Goal: Information Seeking & Learning: Compare options

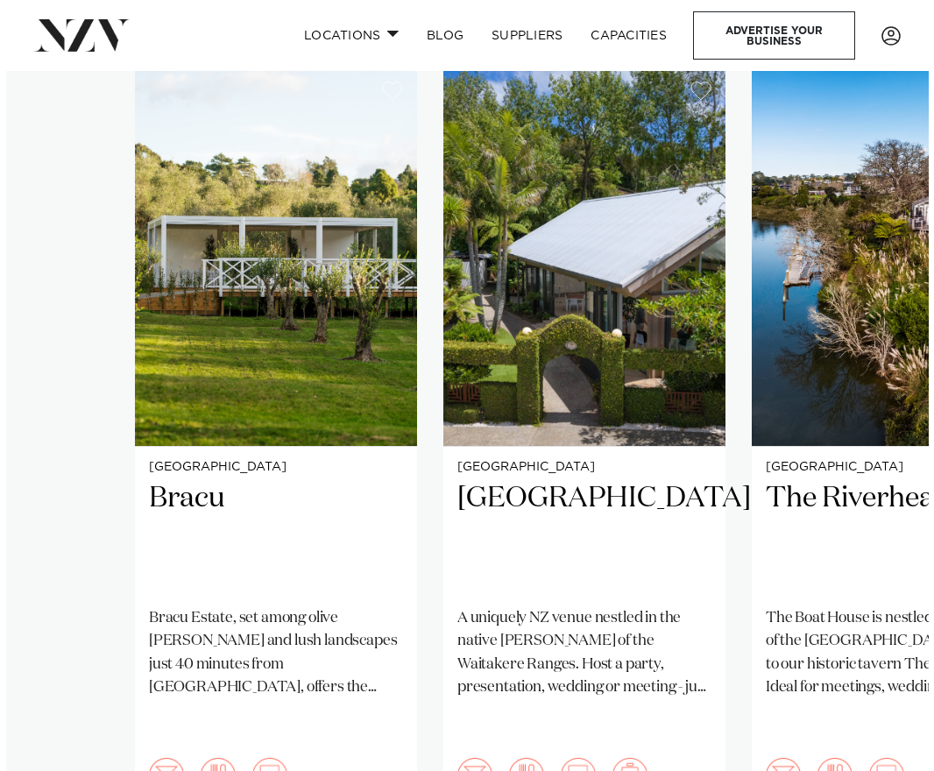
scroll to position [1055, 0]
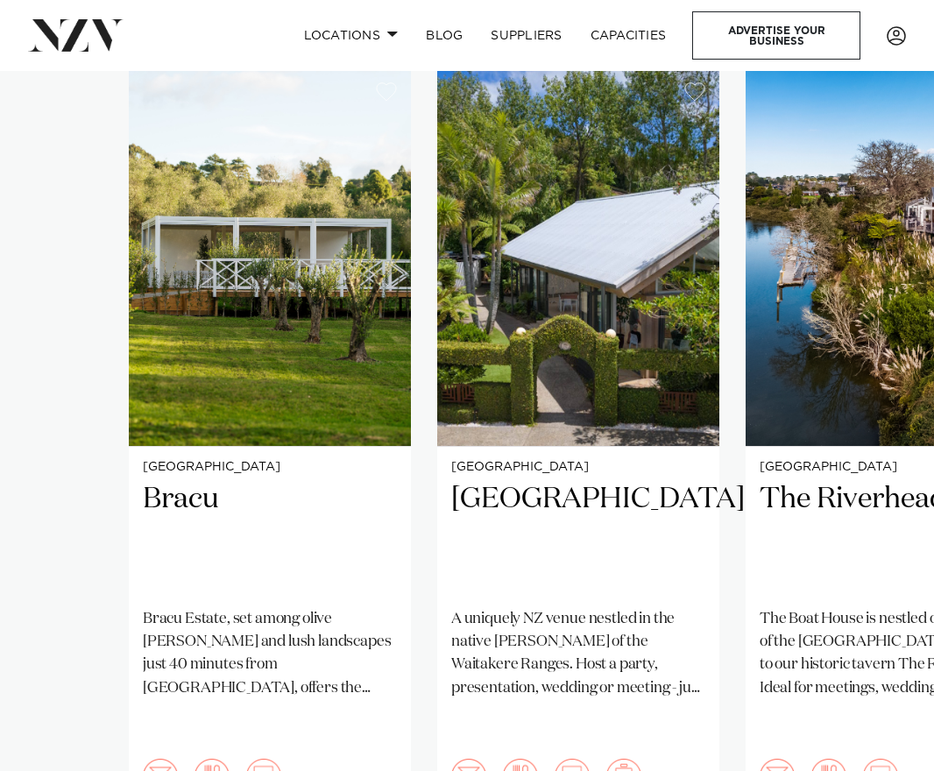
click at [65, 402] on swiper-container "Auckland Bracu Bracu Estate, set among olive groves and lush landscapes just 40…" at bounding box center [467, 489] width 934 height 842
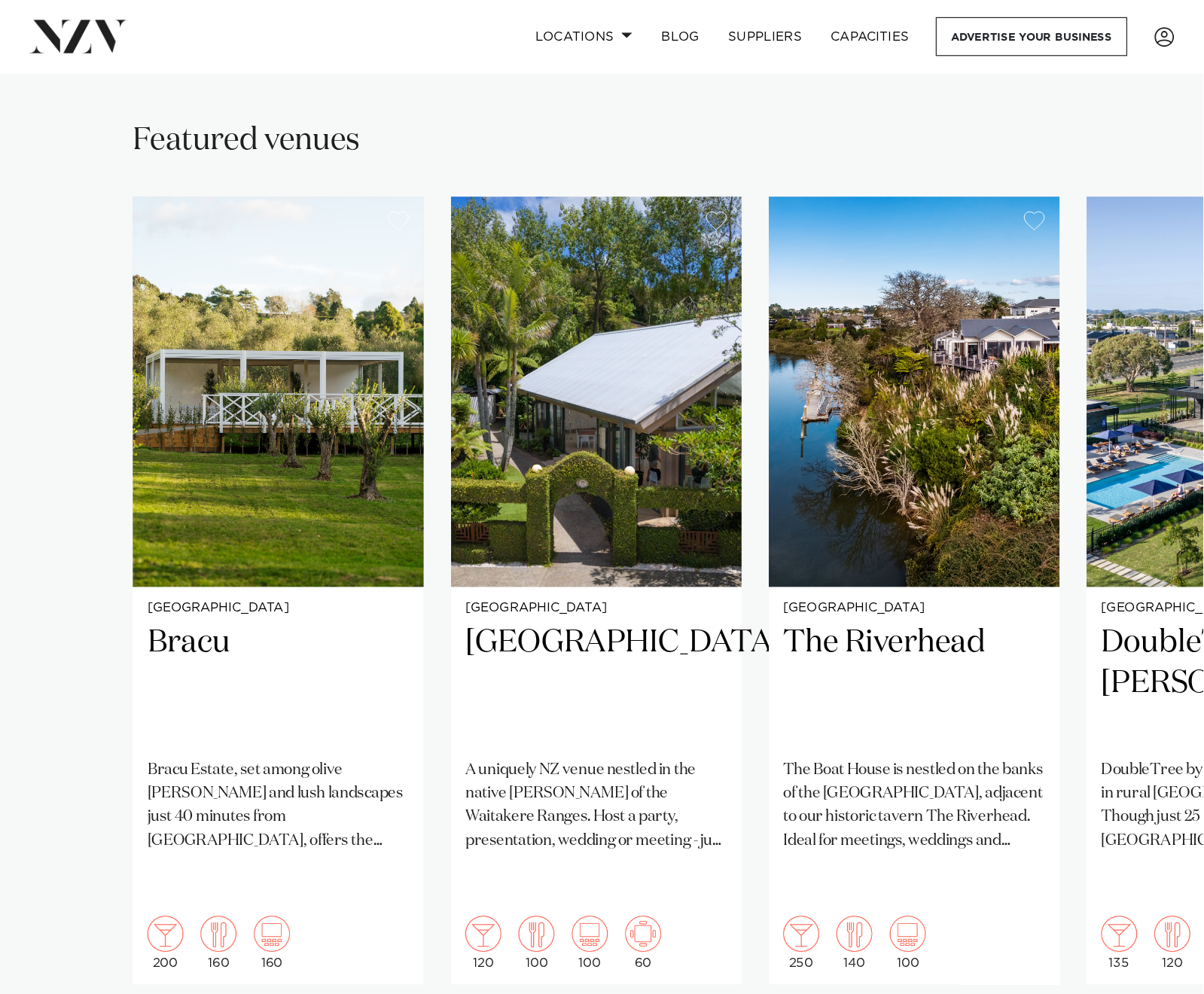
scroll to position [904, 0]
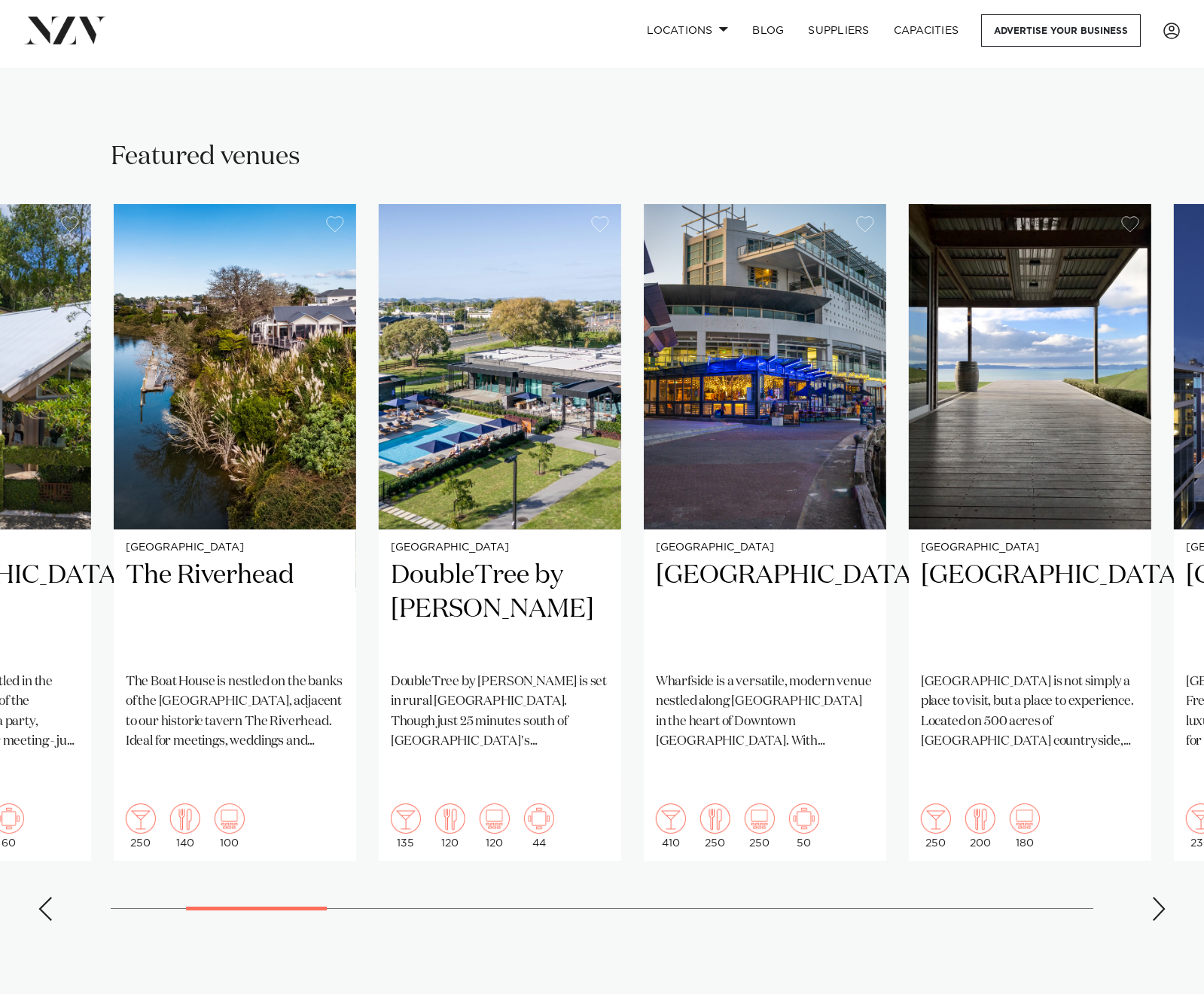
click at [256, 662] on swiper-container "Auckland Bracu Bracu Estate, set among olive groves and lush landscapes just 40…" at bounding box center [602, 569] width 1204 height 729
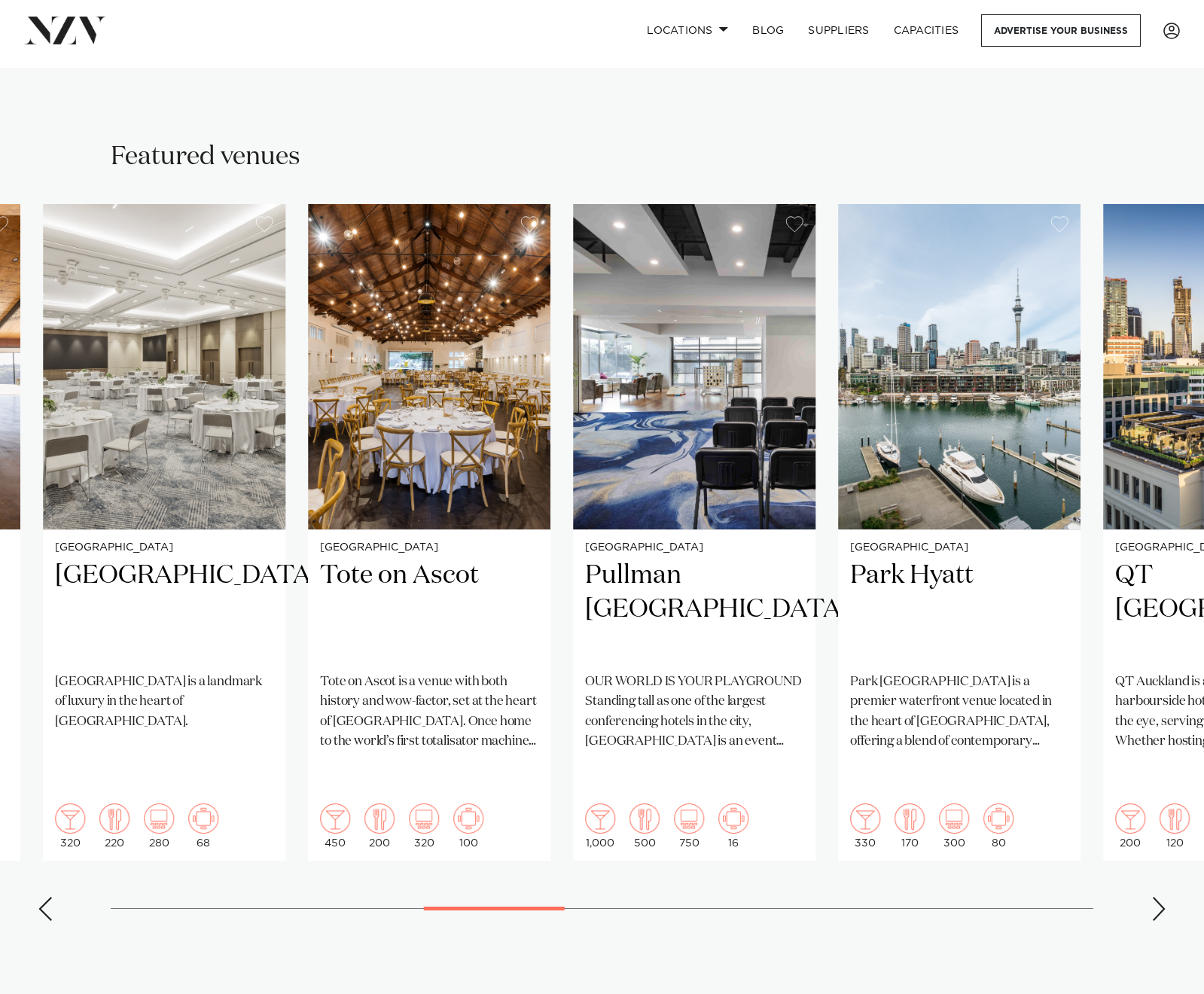
click at [553, 662] on swiper-container "Auckland Bracu Bracu Estate, set among olive groves and lush landscapes just 40…" at bounding box center [602, 569] width 1204 height 729
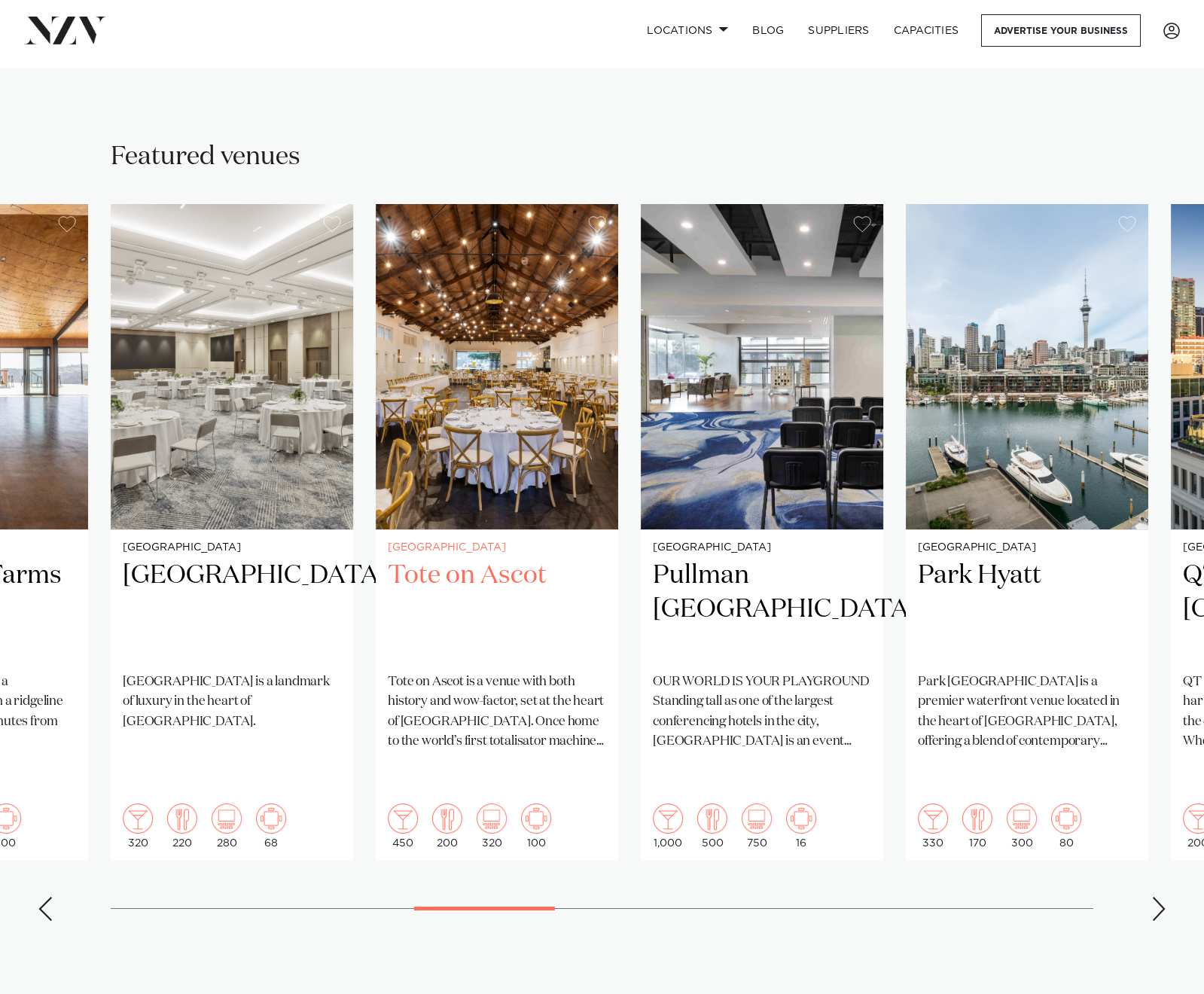
click at [488, 558] on h2 "Tote on Ascot" at bounding box center [496, 609] width 218 height 101
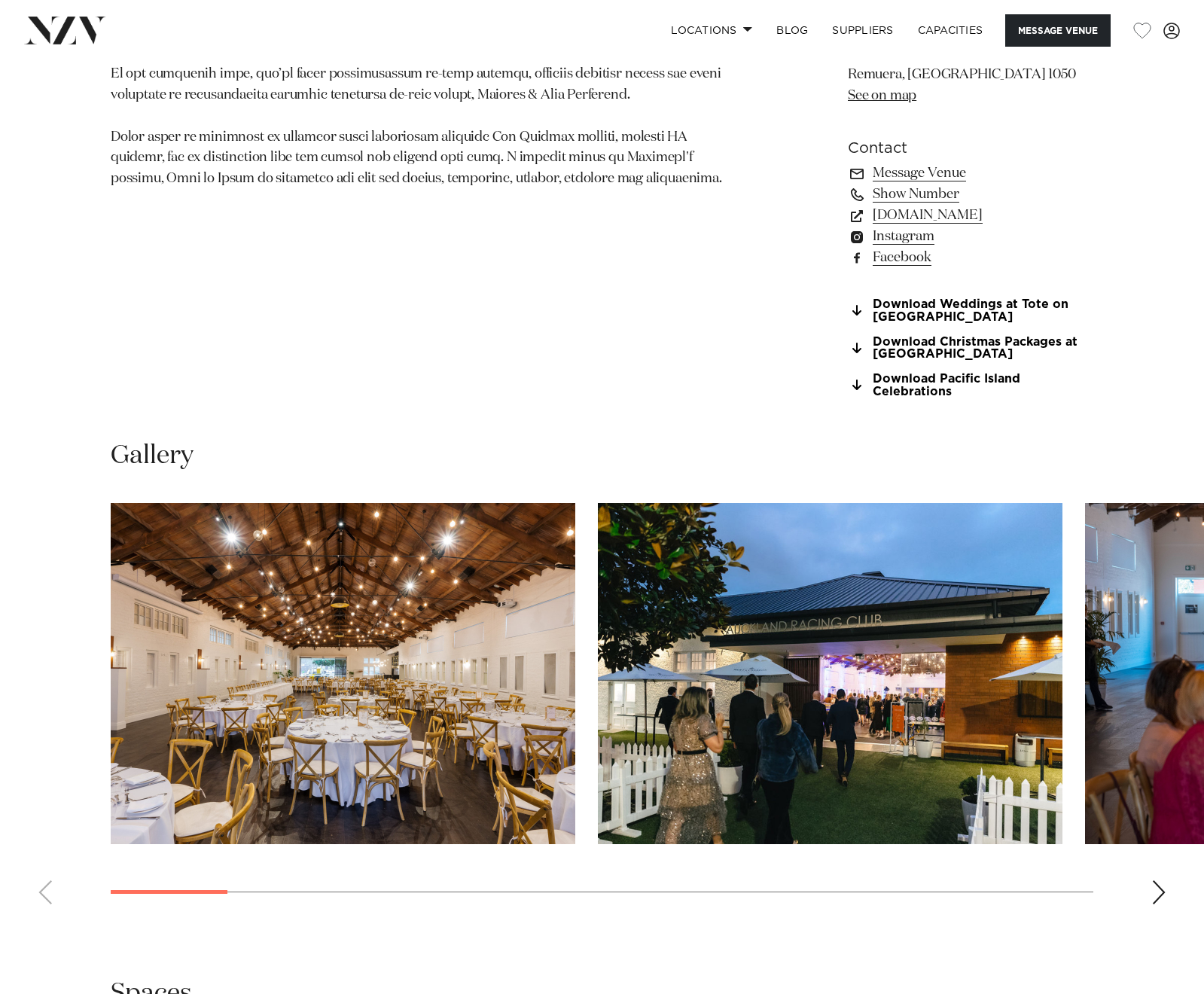
scroll to position [1130, 0]
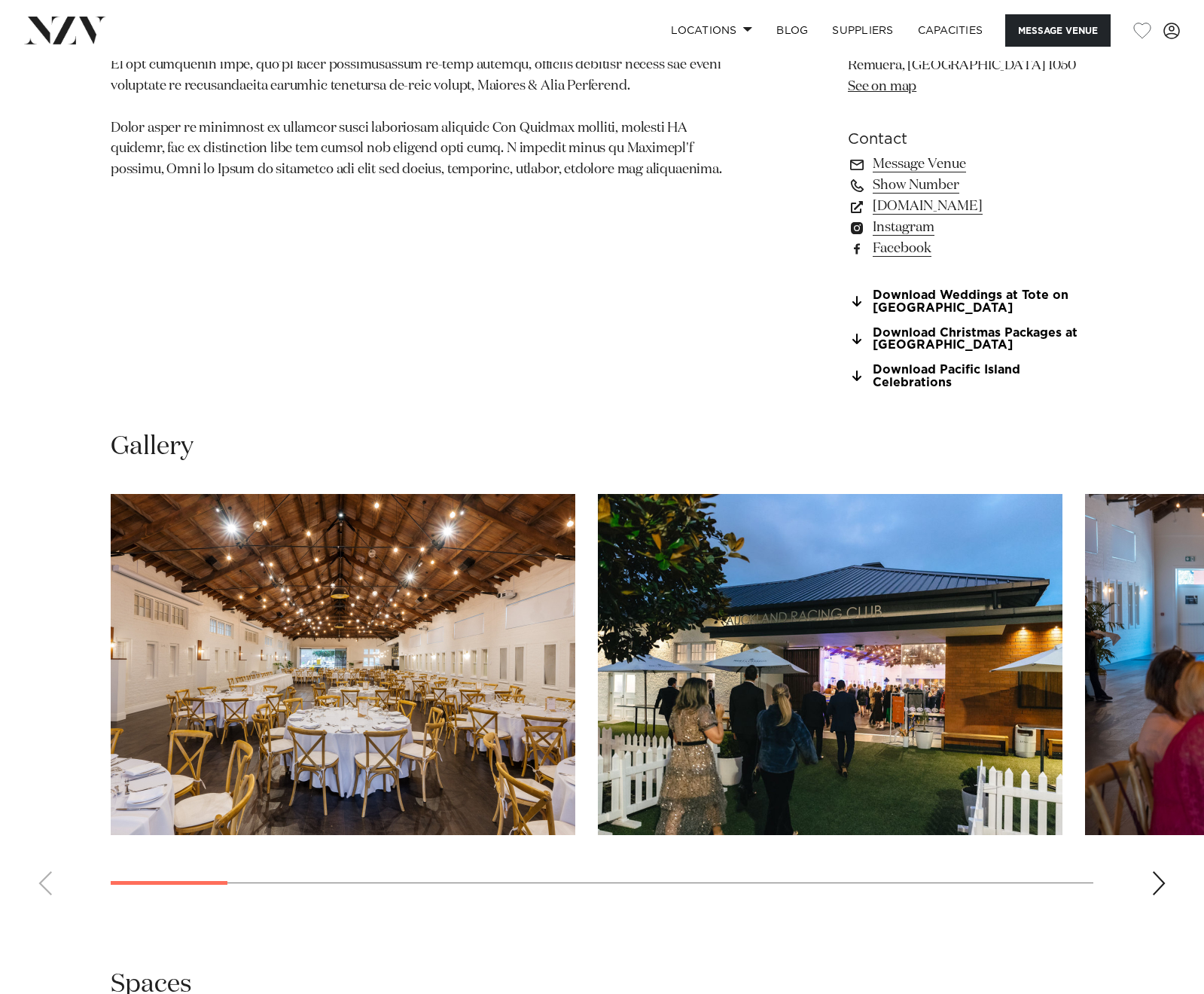
click at [1157, 877] on div "Next slide" at bounding box center [1158, 883] width 15 height 24
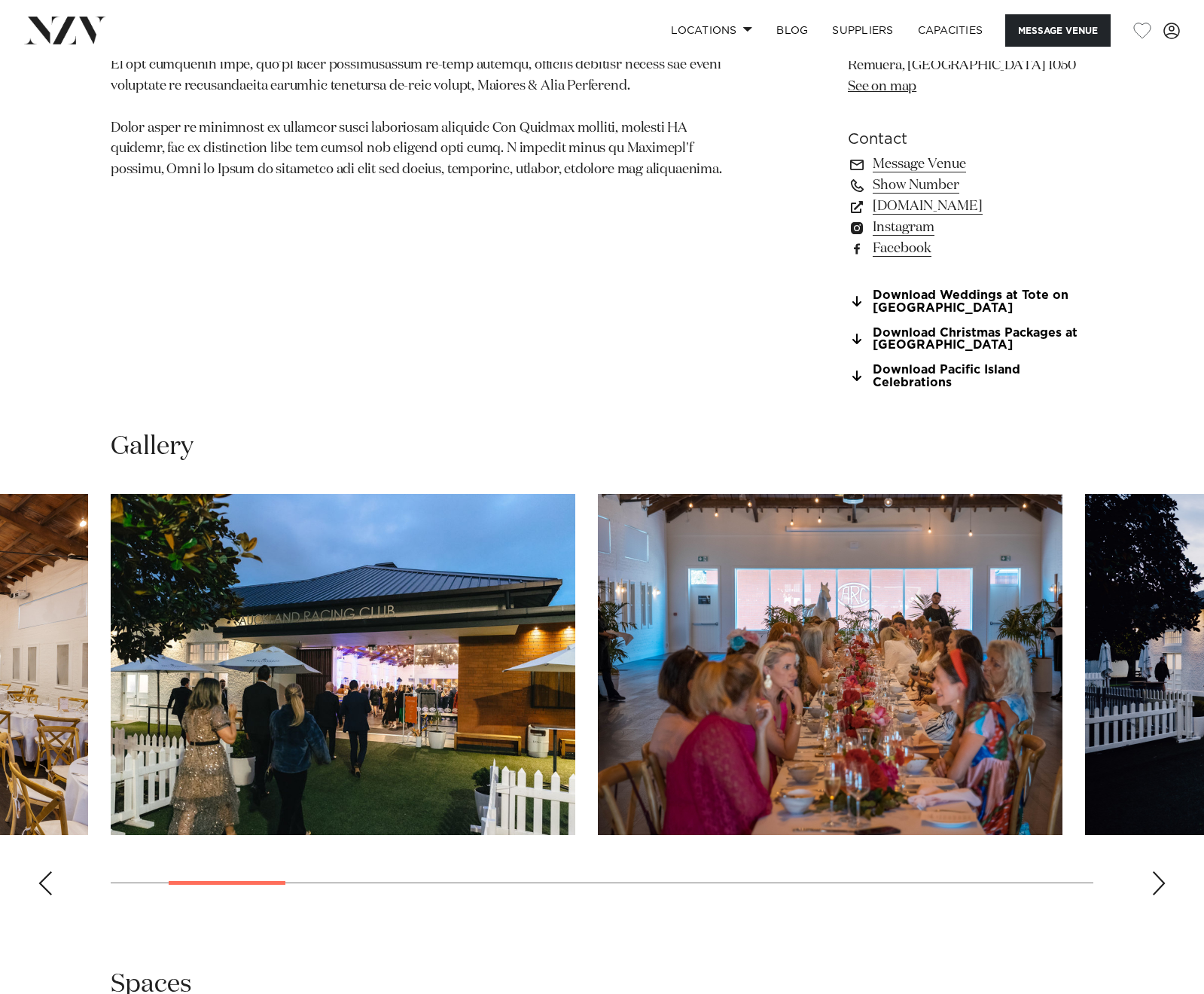
click at [1157, 877] on div "Next slide" at bounding box center [1158, 883] width 15 height 24
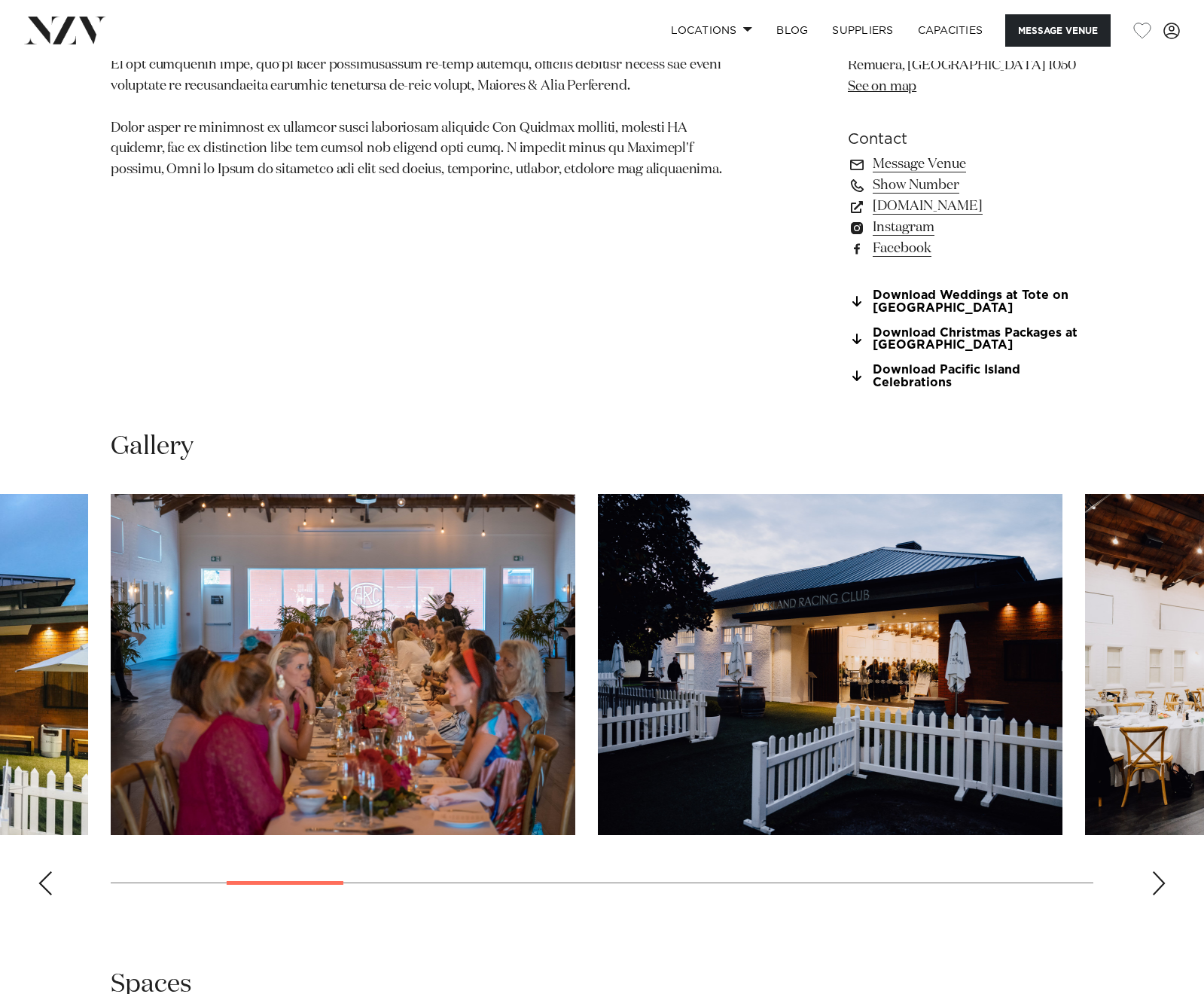
click at [1157, 877] on div "Next slide" at bounding box center [1158, 883] width 15 height 24
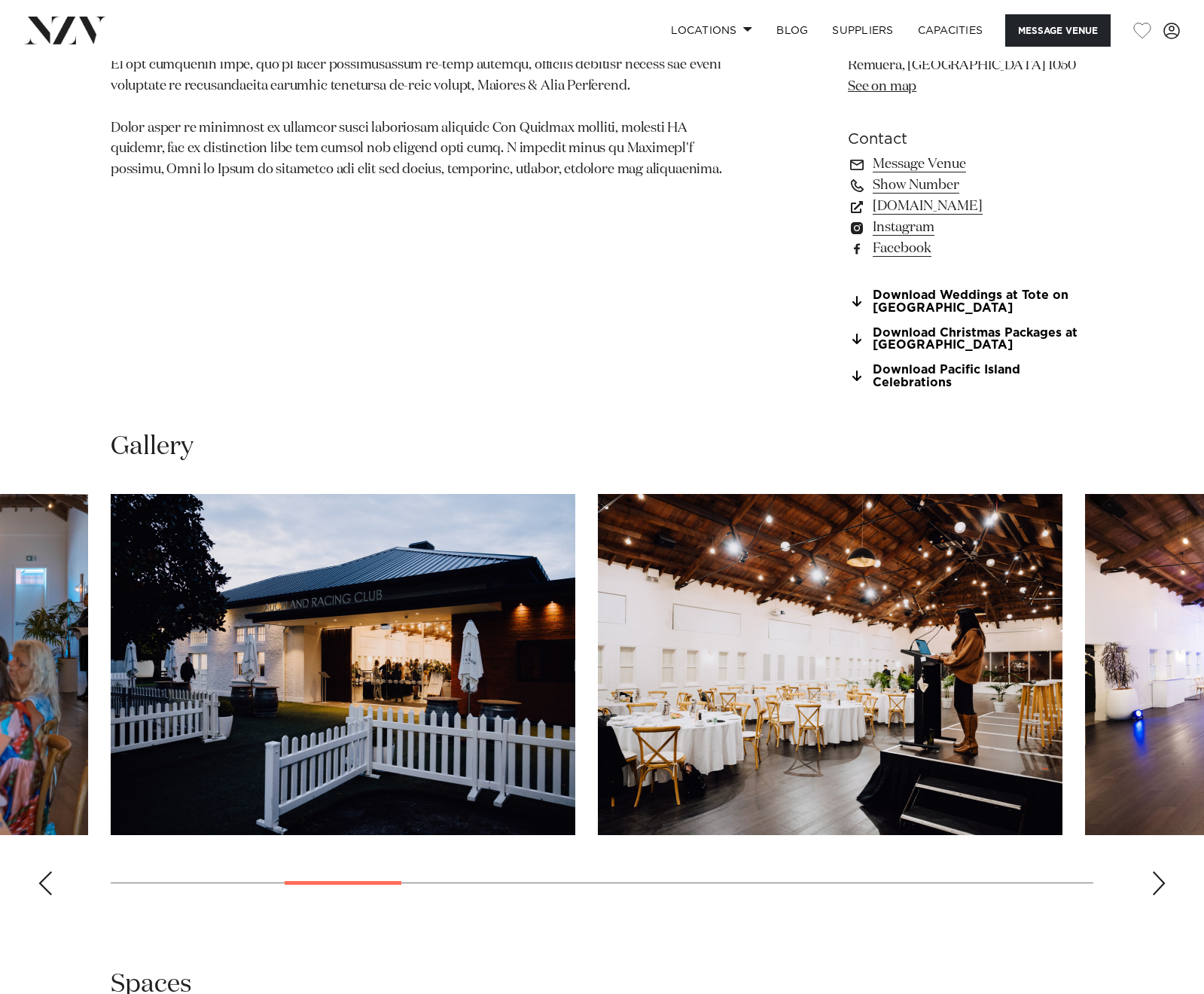
click at [1157, 877] on div "Next slide" at bounding box center [1158, 883] width 15 height 24
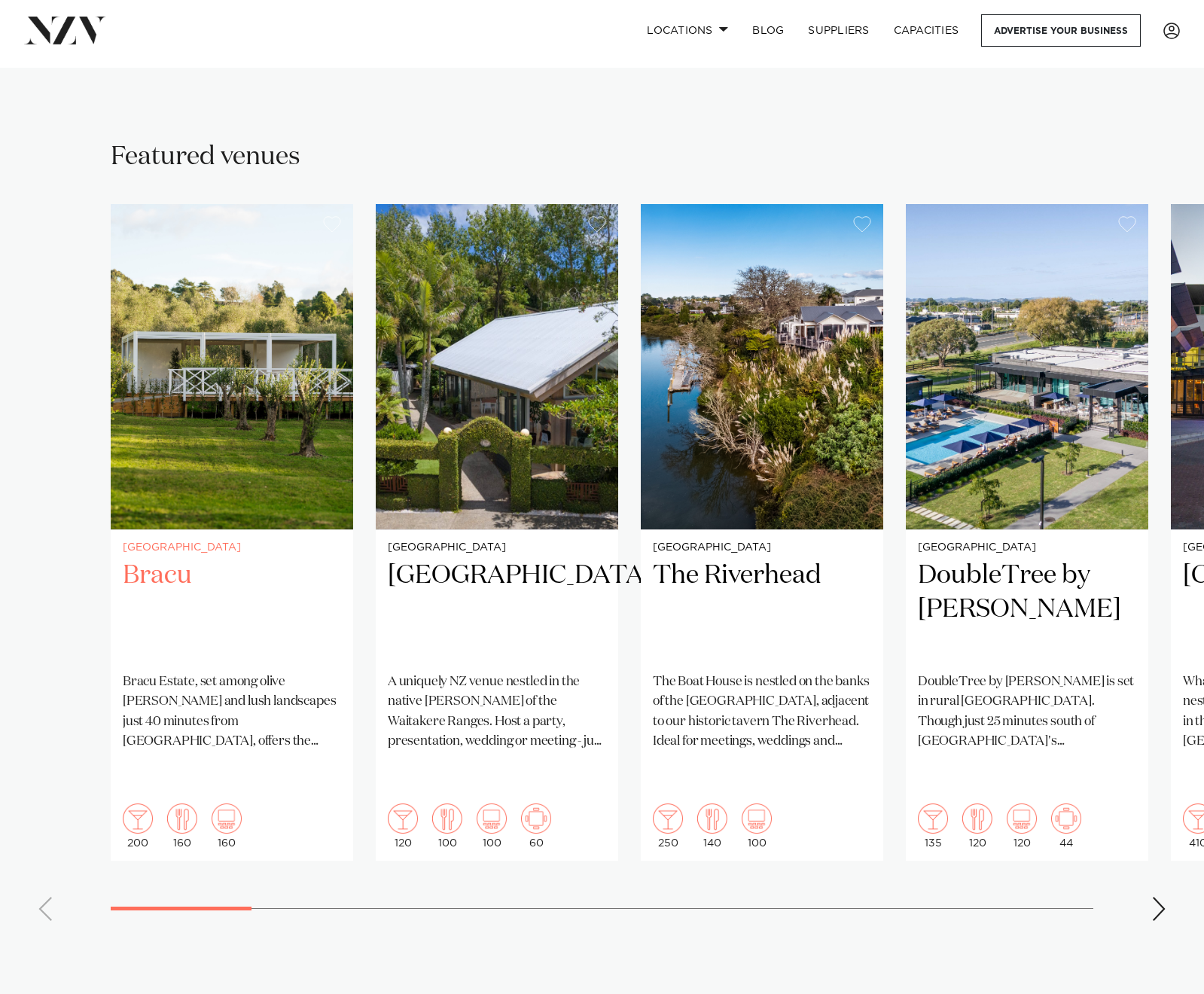
click at [155, 534] on div "Auckland Bracu [GEOGRAPHIC_DATA], set among olive [PERSON_NAME] and lush landsc…" at bounding box center [232, 696] width 242 height 332
click at [459, 564] on h2 "Tui Hills" at bounding box center [496, 609] width 218 height 101
click at [1154, 897] on div "Next slide" at bounding box center [1158, 909] width 15 height 24
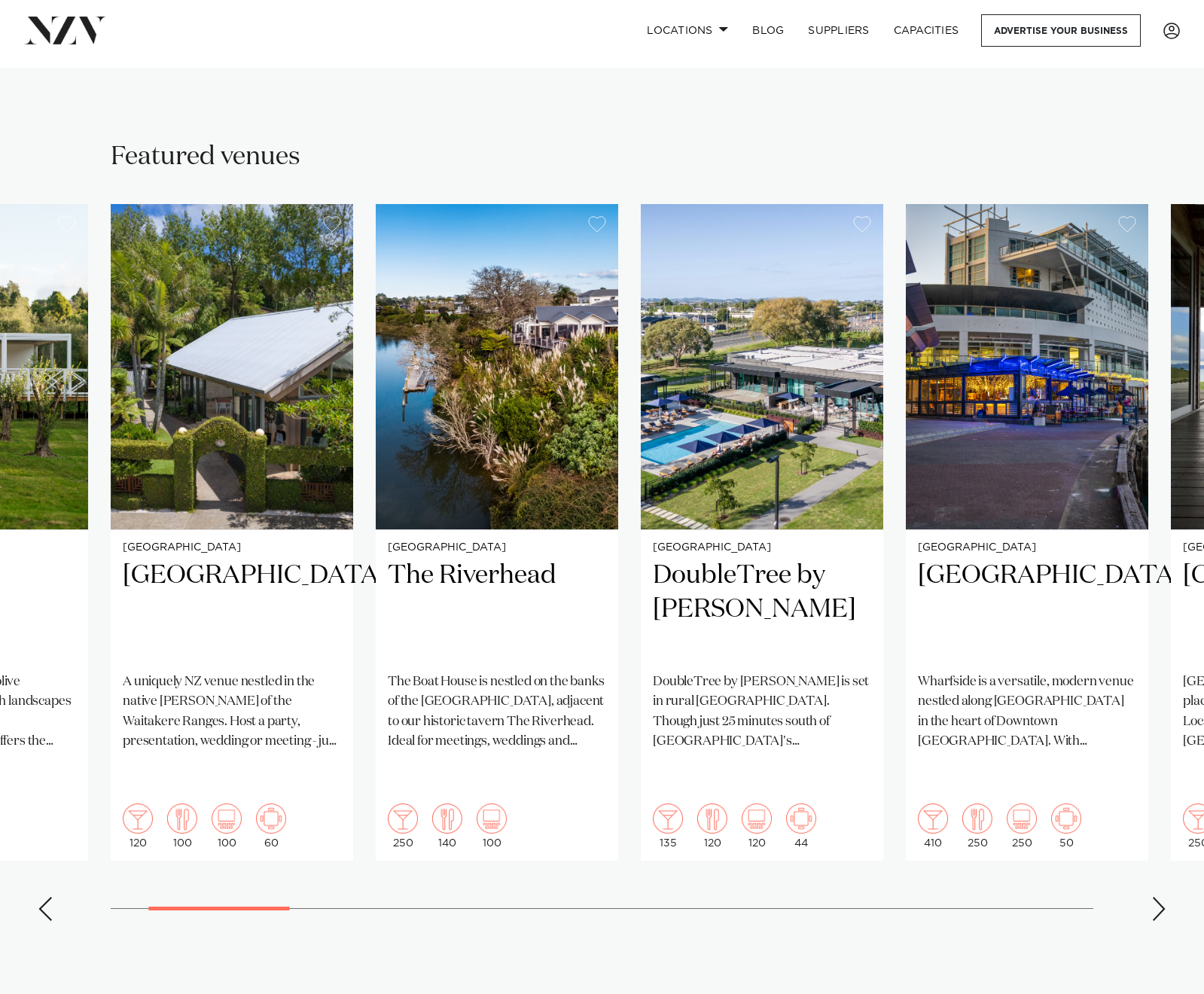
click at [1154, 897] on div "Next slide" at bounding box center [1158, 909] width 15 height 24
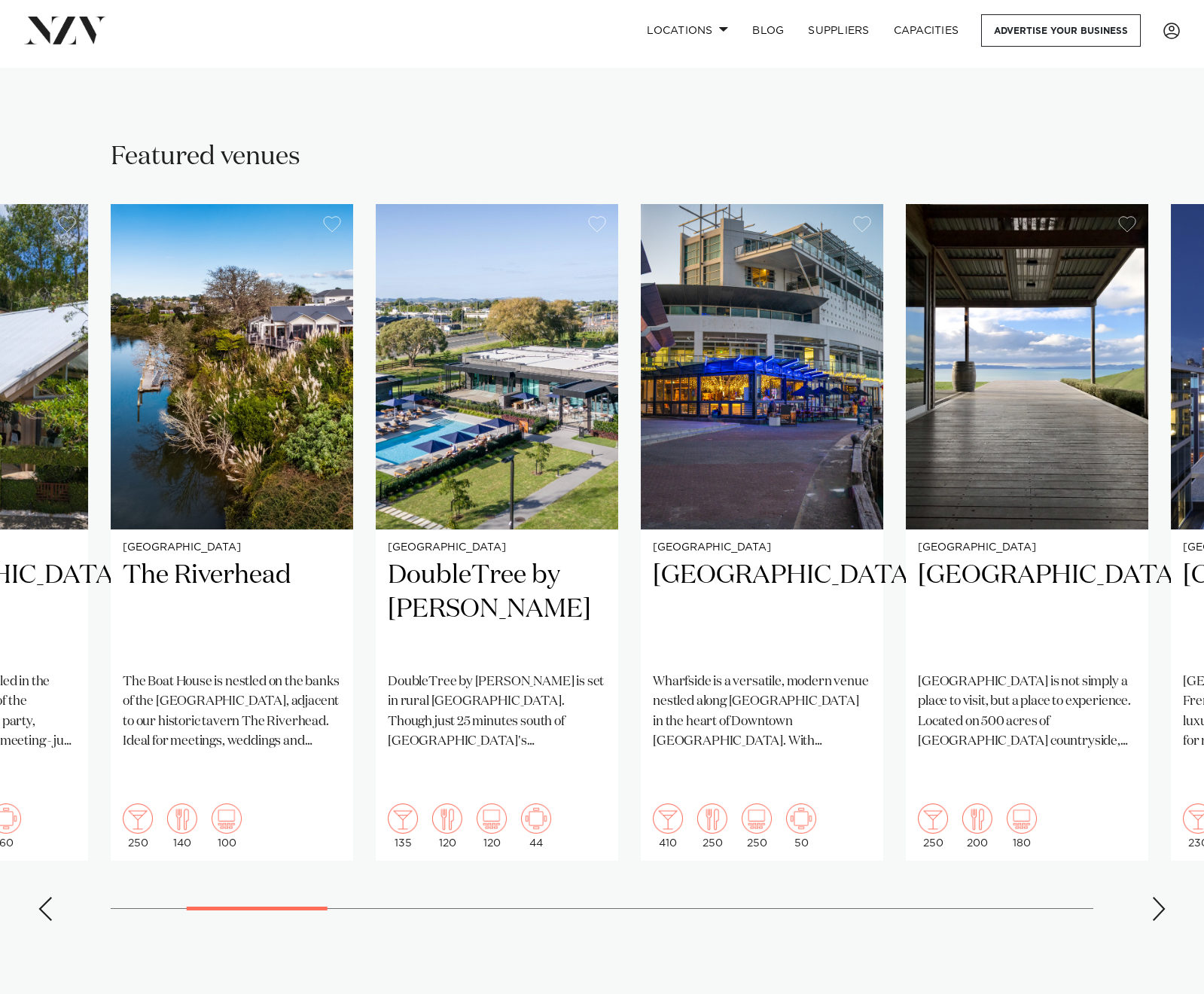
click at [1154, 897] on div "Next slide" at bounding box center [1158, 909] width 15 height 24
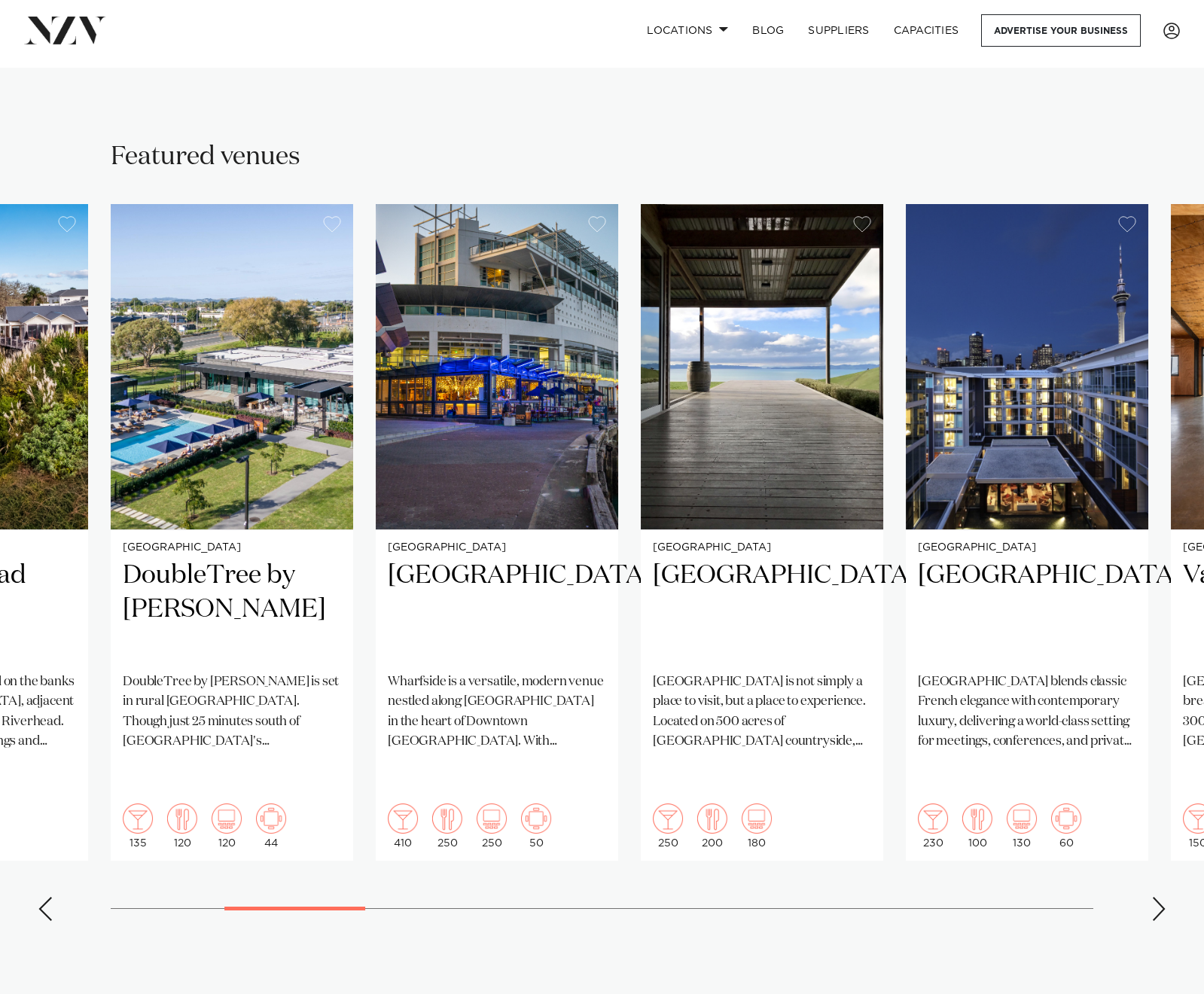
click at [1154, 897] on div "Next slide" at bounding box center [1158, 909] width 15 height 24
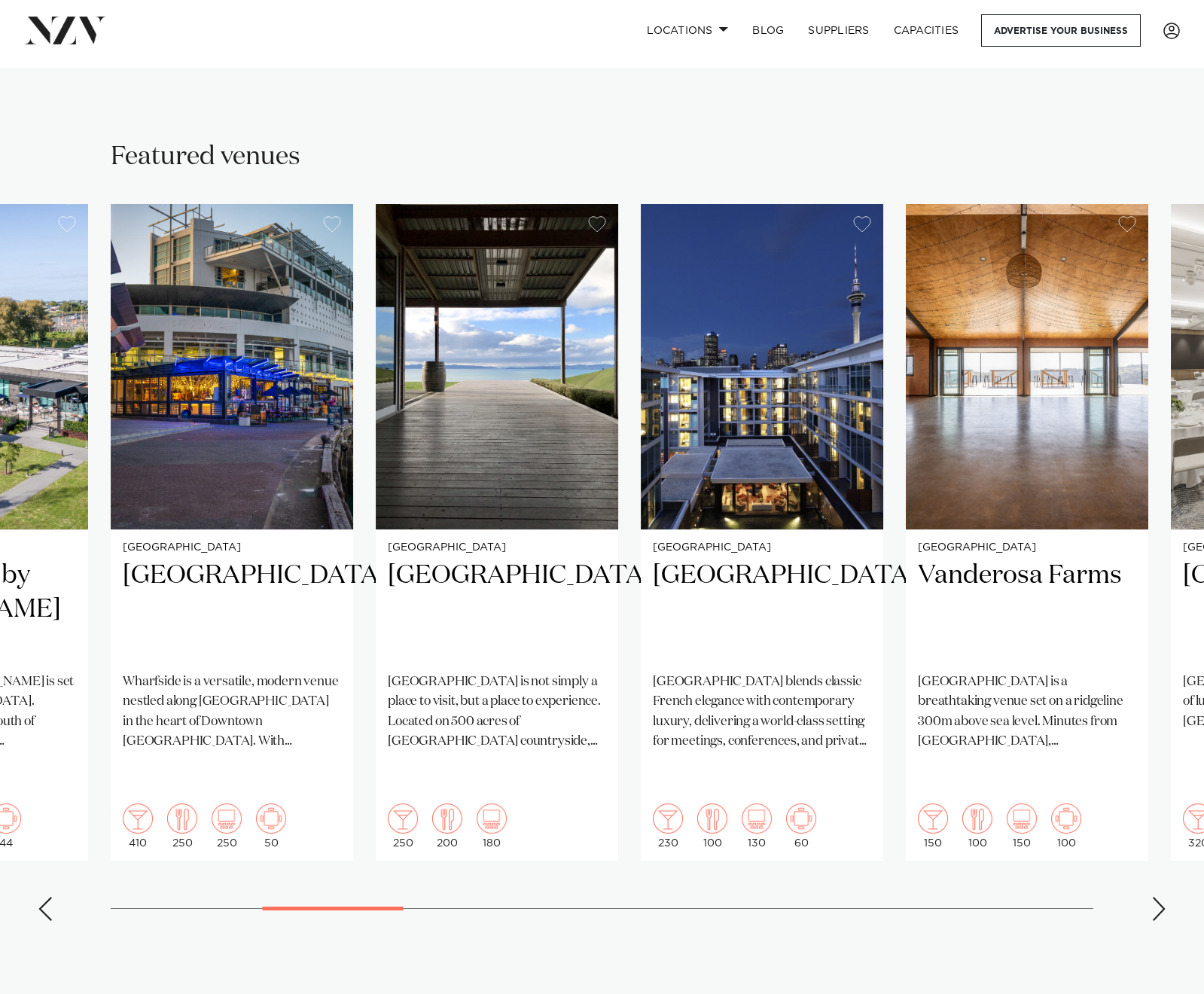
click at [1154, 897] on div "Next slide" at bounding box center [1158, 909] width 15 height 24
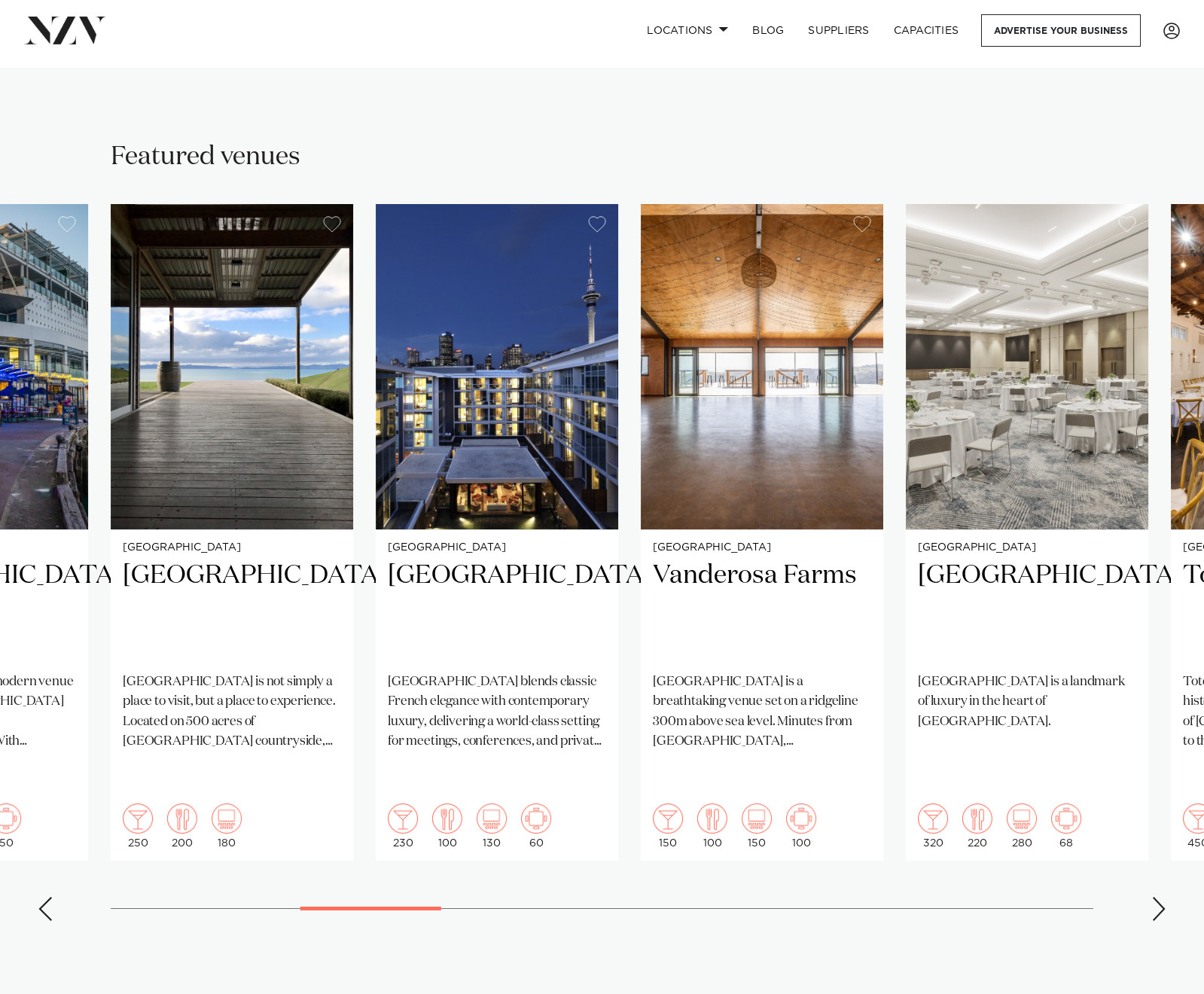
click at [1154, 897] on div "Next slide" at bounding box center [1158, 909] width 15 height 24
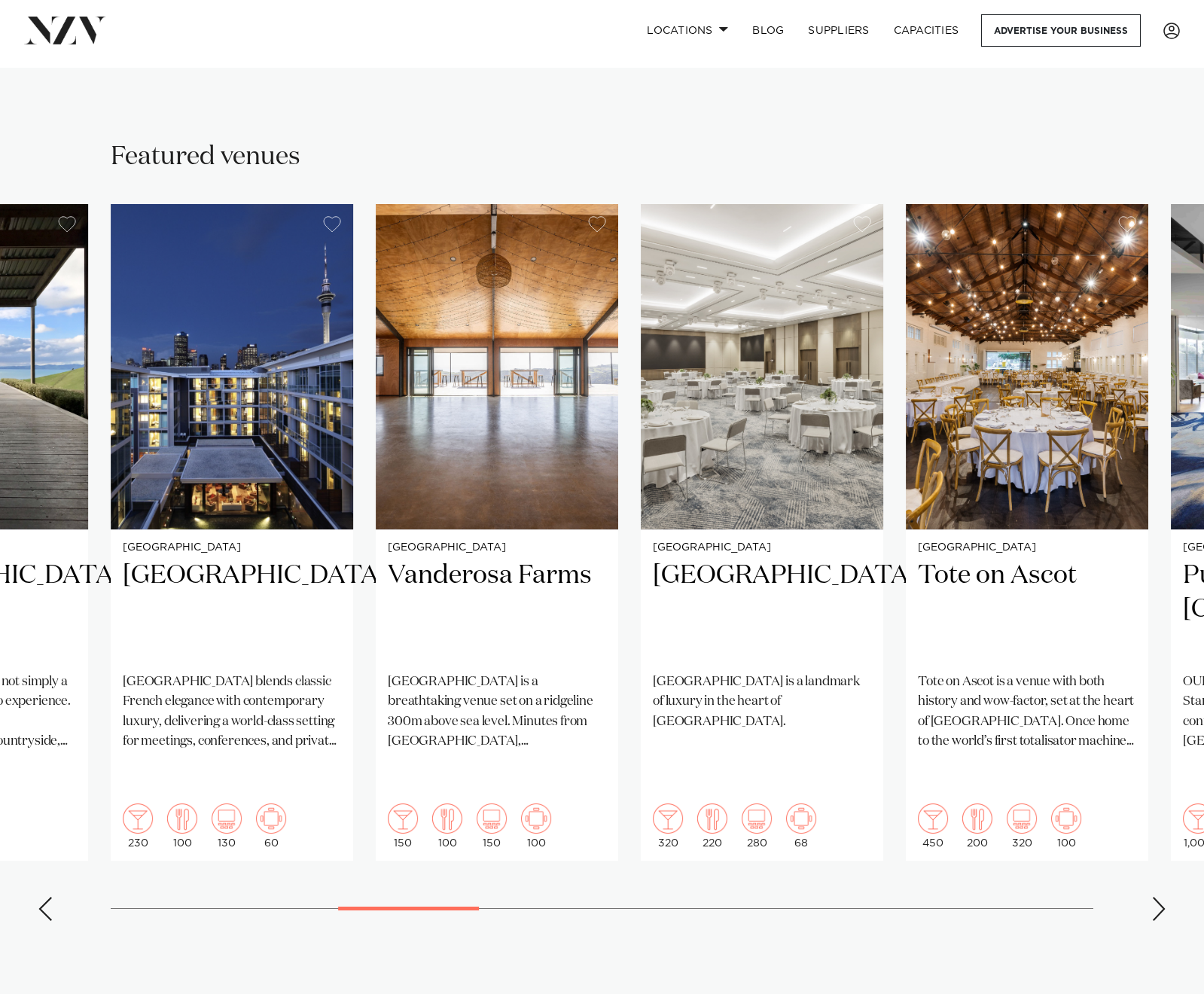
click at [1157, 897] on div "Next slide" at bounding box center [1158, 909] width 15 height 24
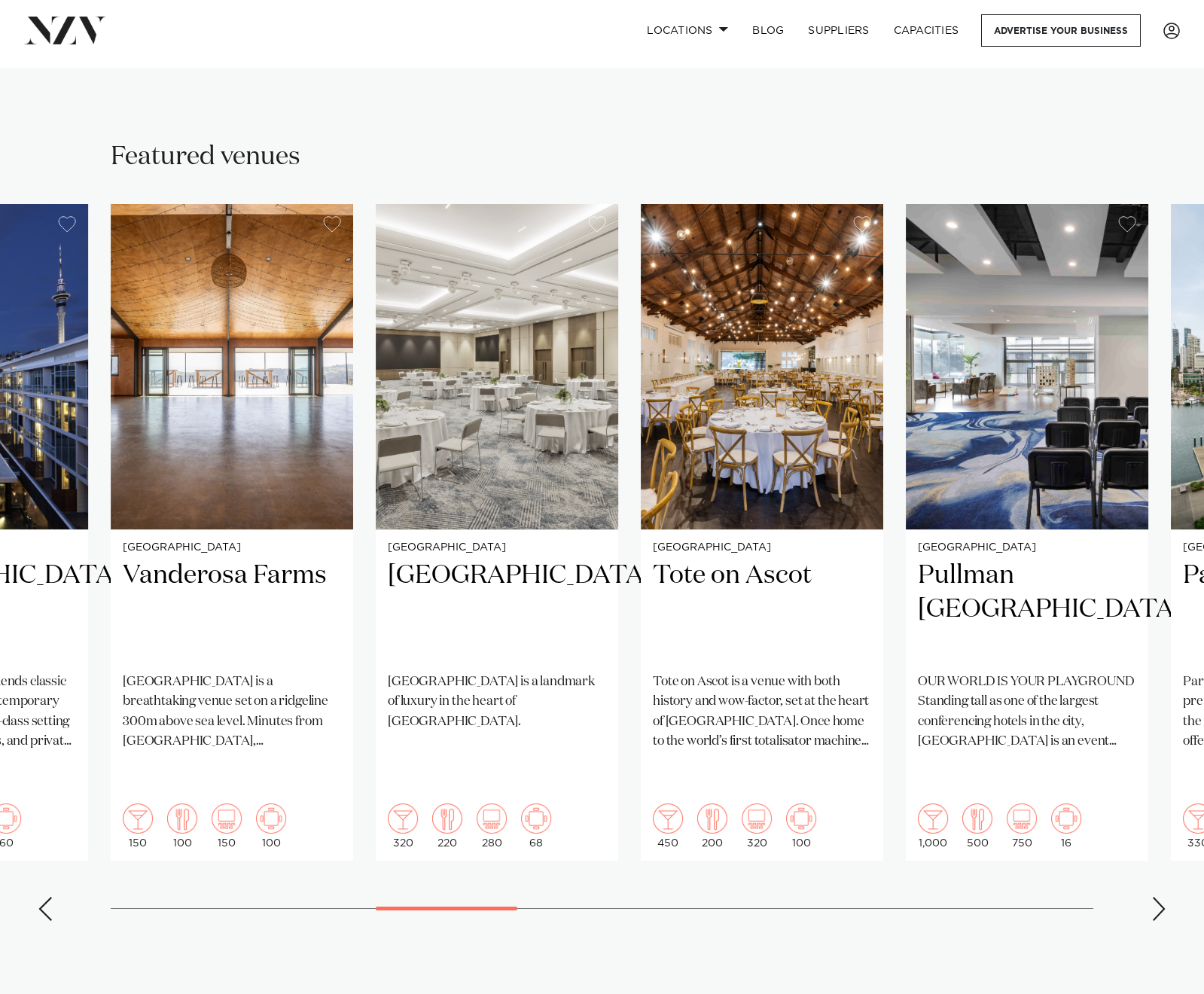
click at [1157, 897] on div "Next slide" at bounding box center [1158, 909] width 15 height 24
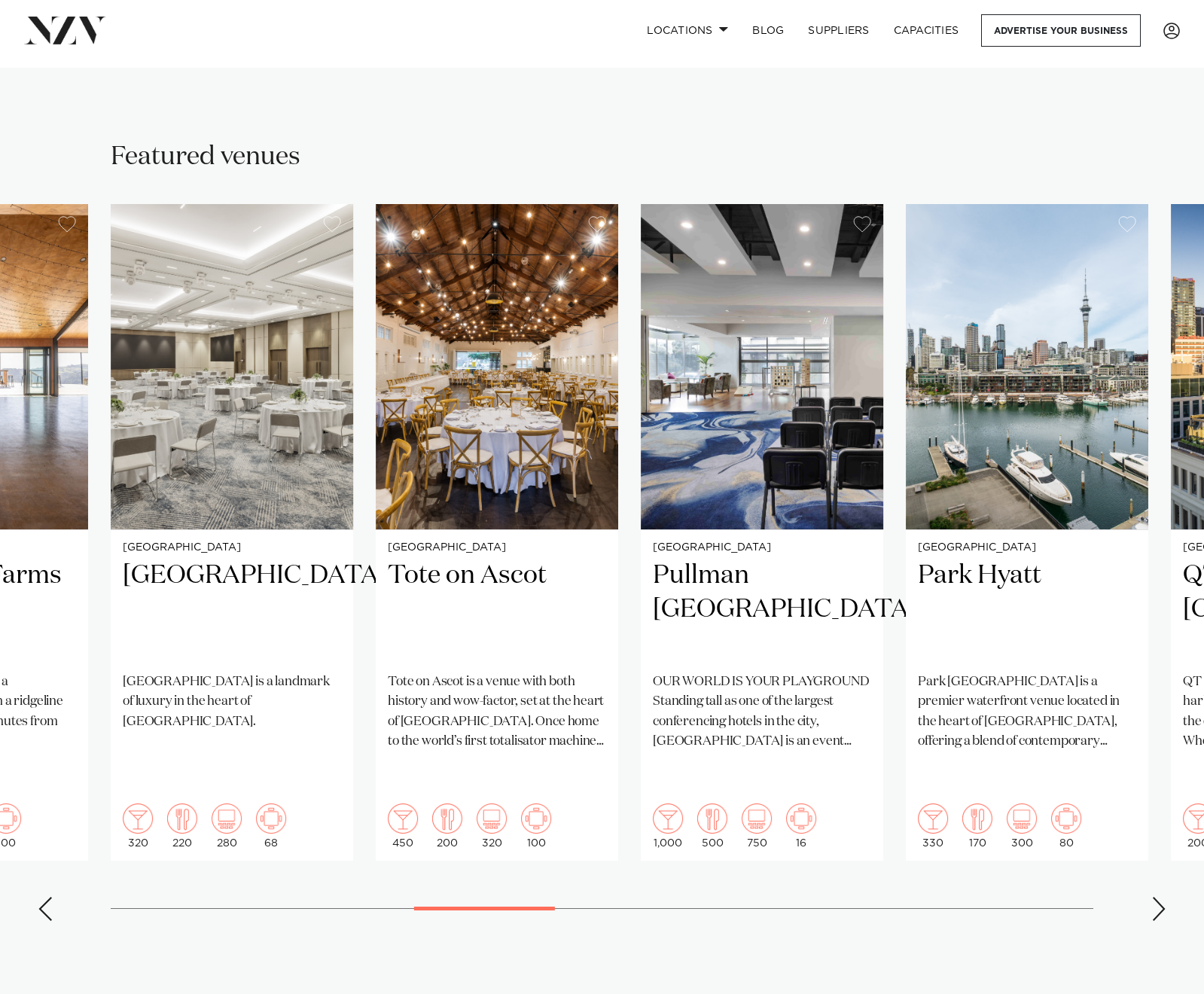
click at [1157, 897] on div "Next slide" at bounding box center [1158, 909] width 15 height 24
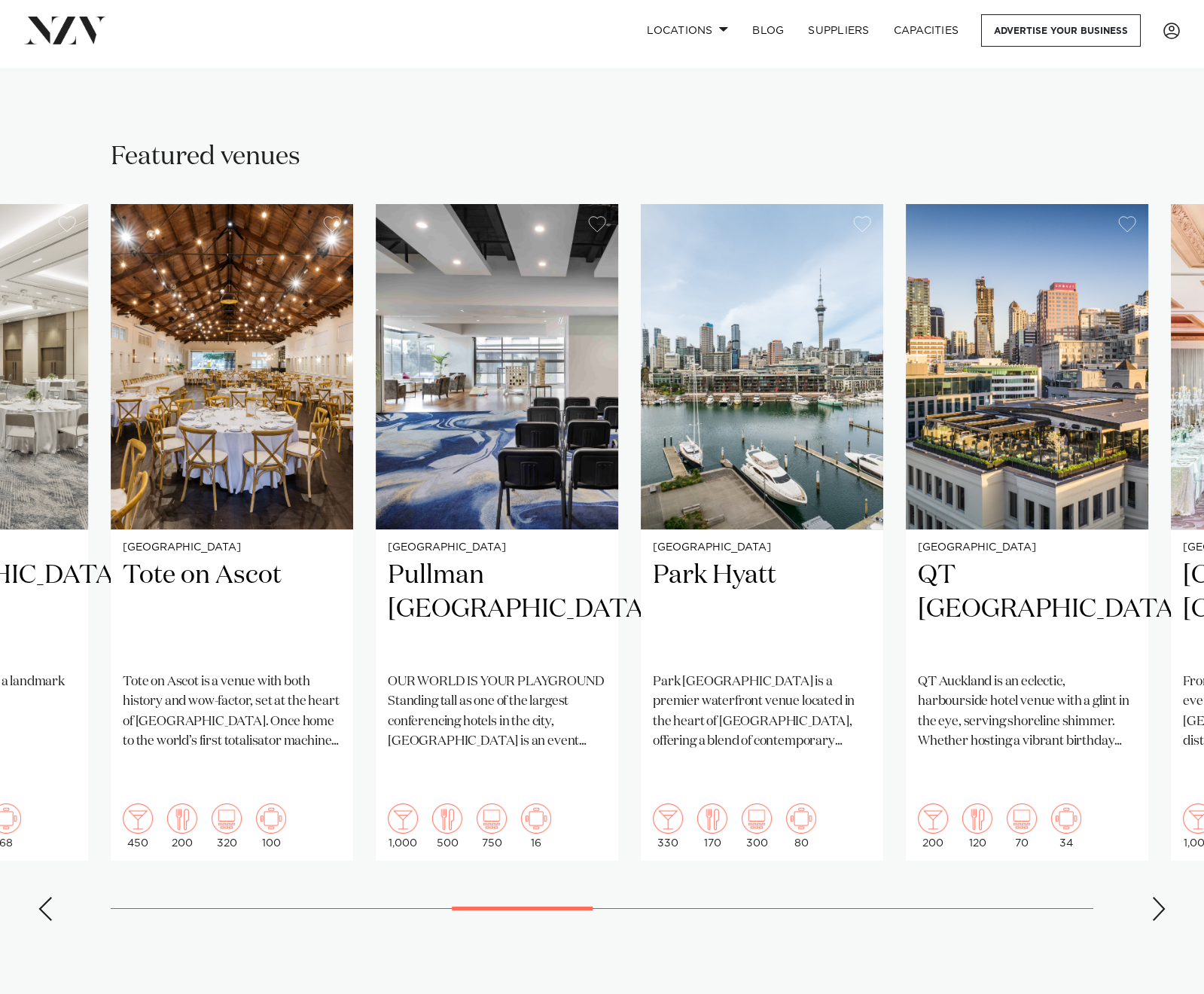
click at [1157, 897] on div "Next slide" at bounding box center [1158, 909] width 15 height 24
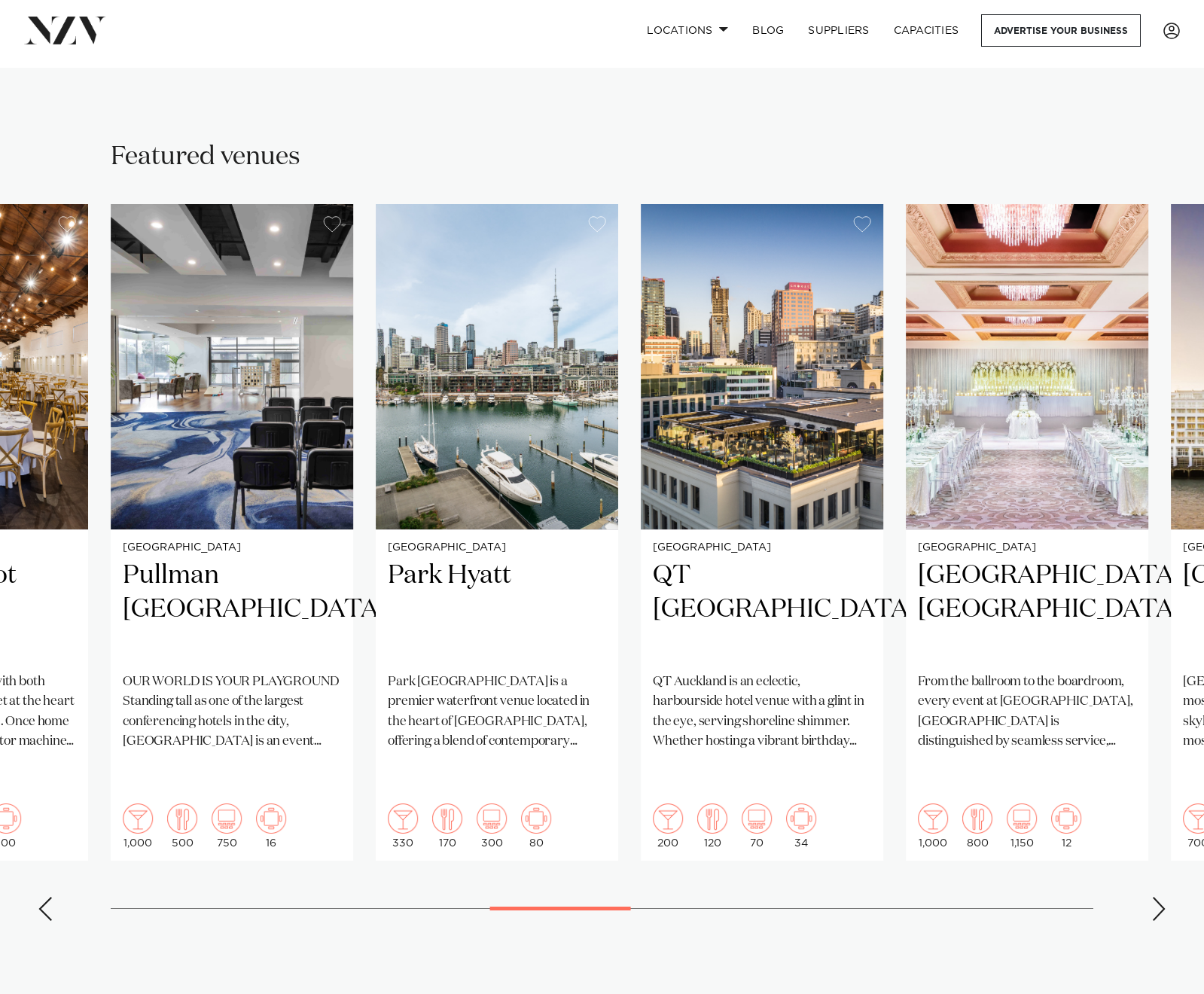
click at [1157, 897] on div "Next slide" at bounding box center [1158, 909] width 15 height 24
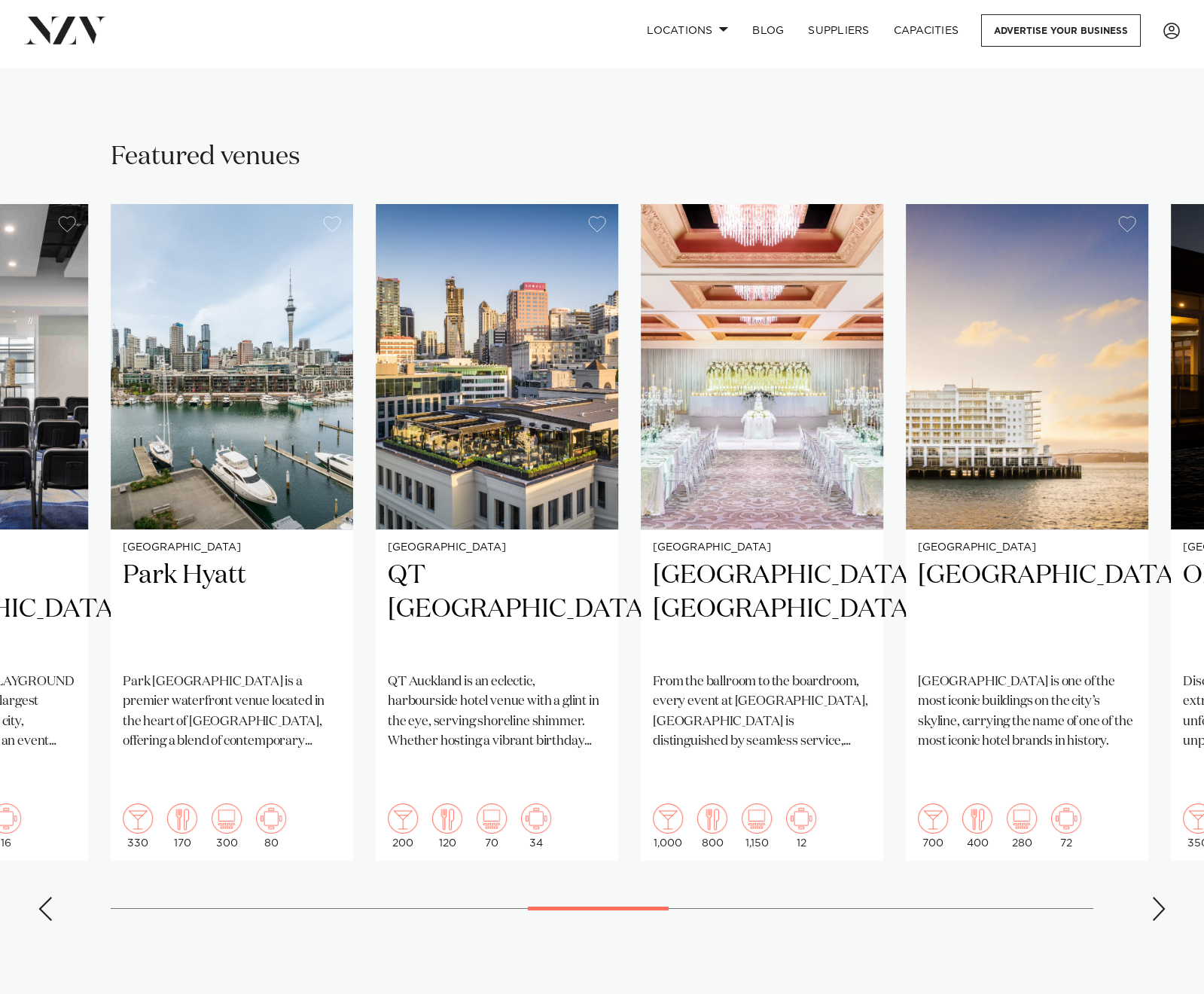
click at [1157, 897] on div "Next slide" at bounding box center [1158, 909] width 15 height 24
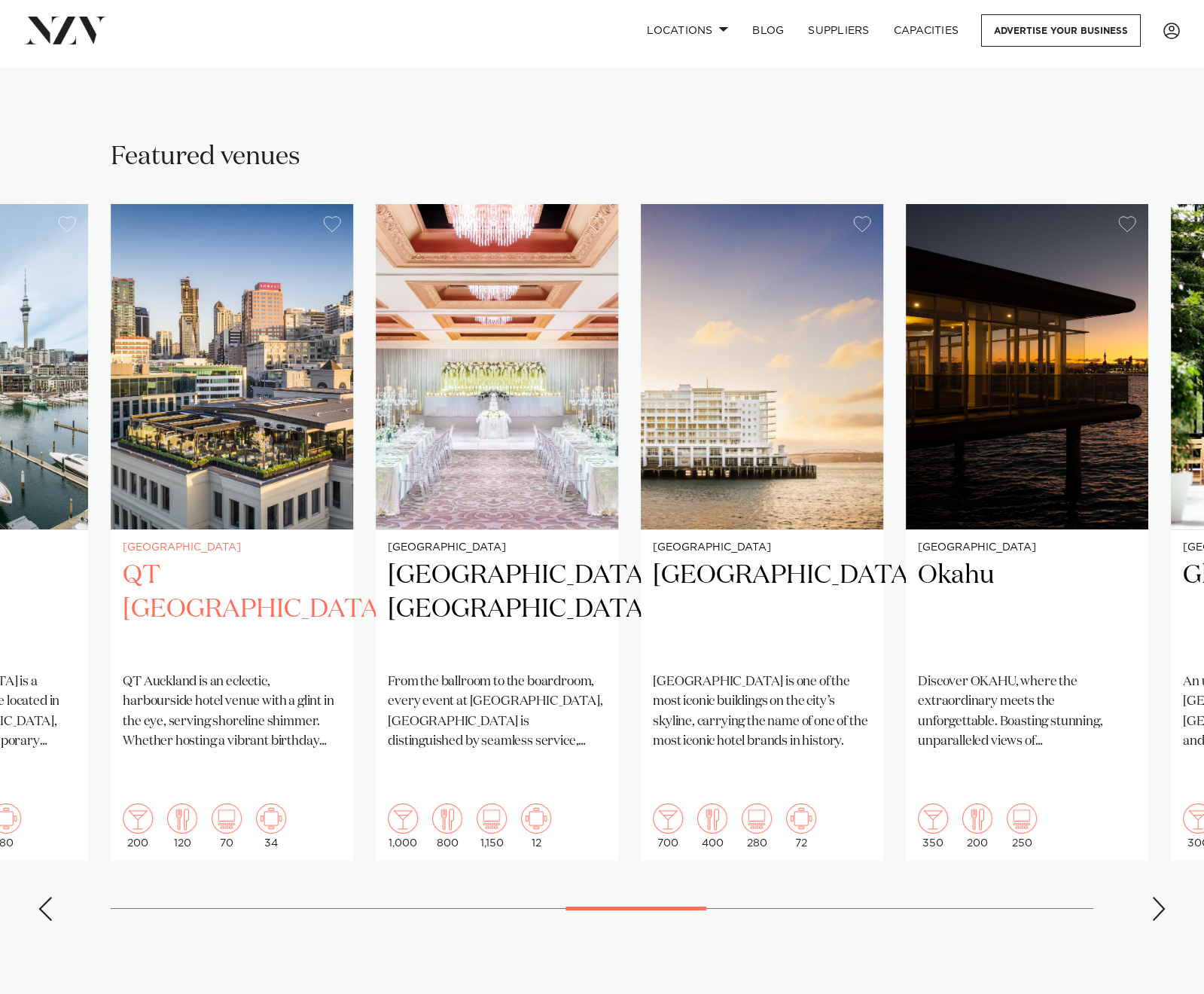
click at [231, 558] on h2 "QT [GEOGRAPHIC_DATA]" at bounding box center [232, 609] width 218 height 101
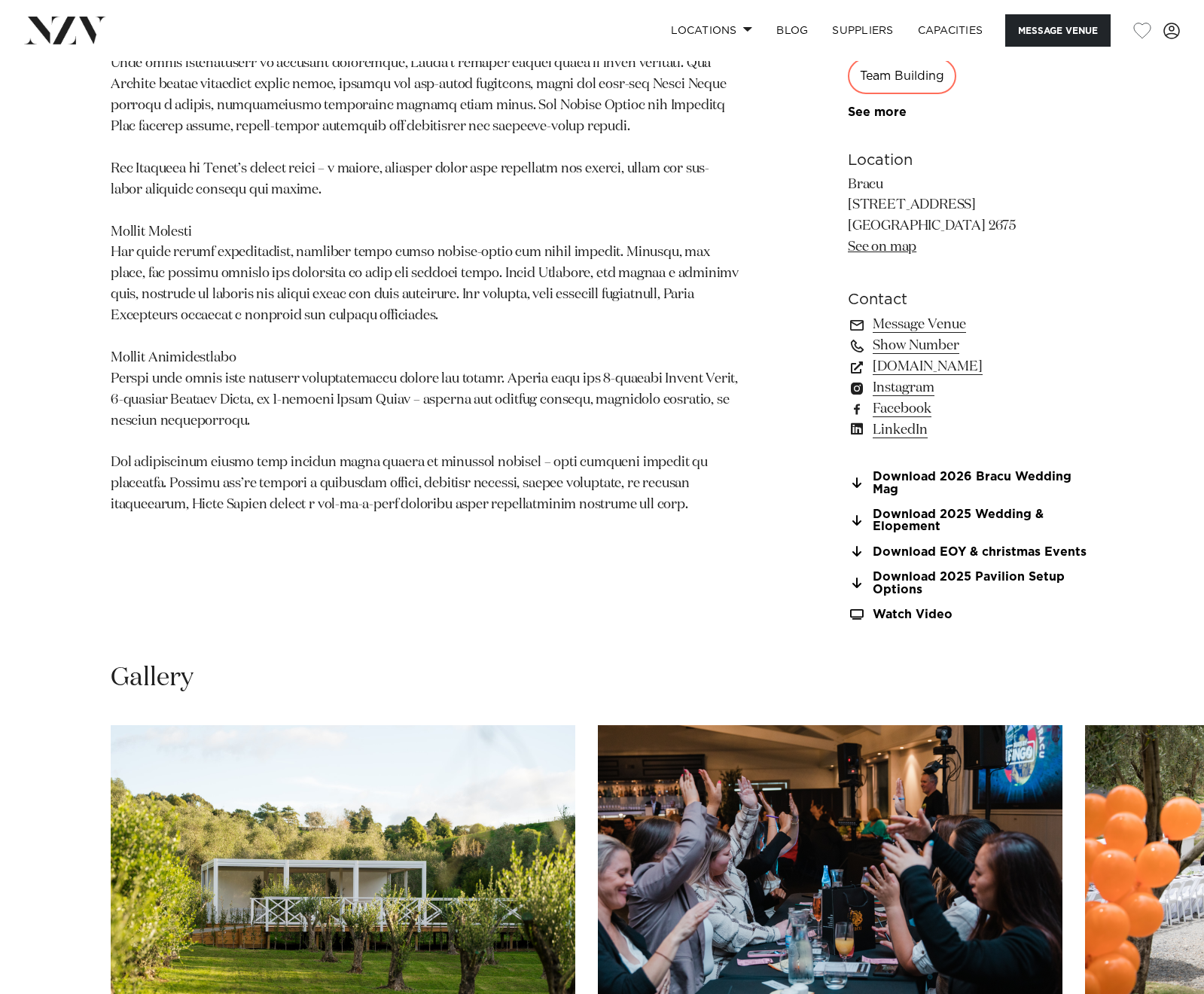
scroll to position [1468, 0]
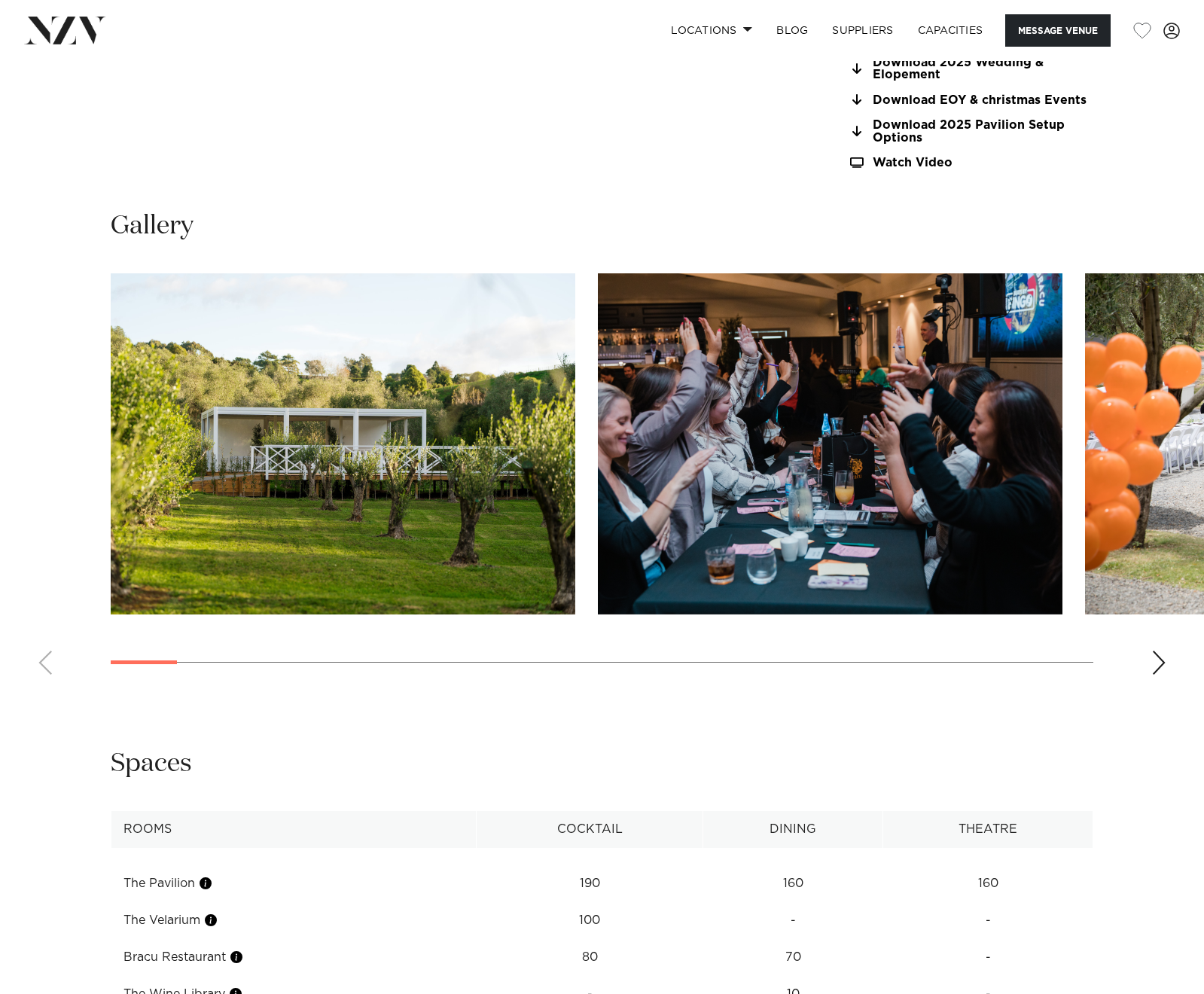
click at [1157, 660] on div "Next slide" at bounding box center [1158, 662] width 15 height 24
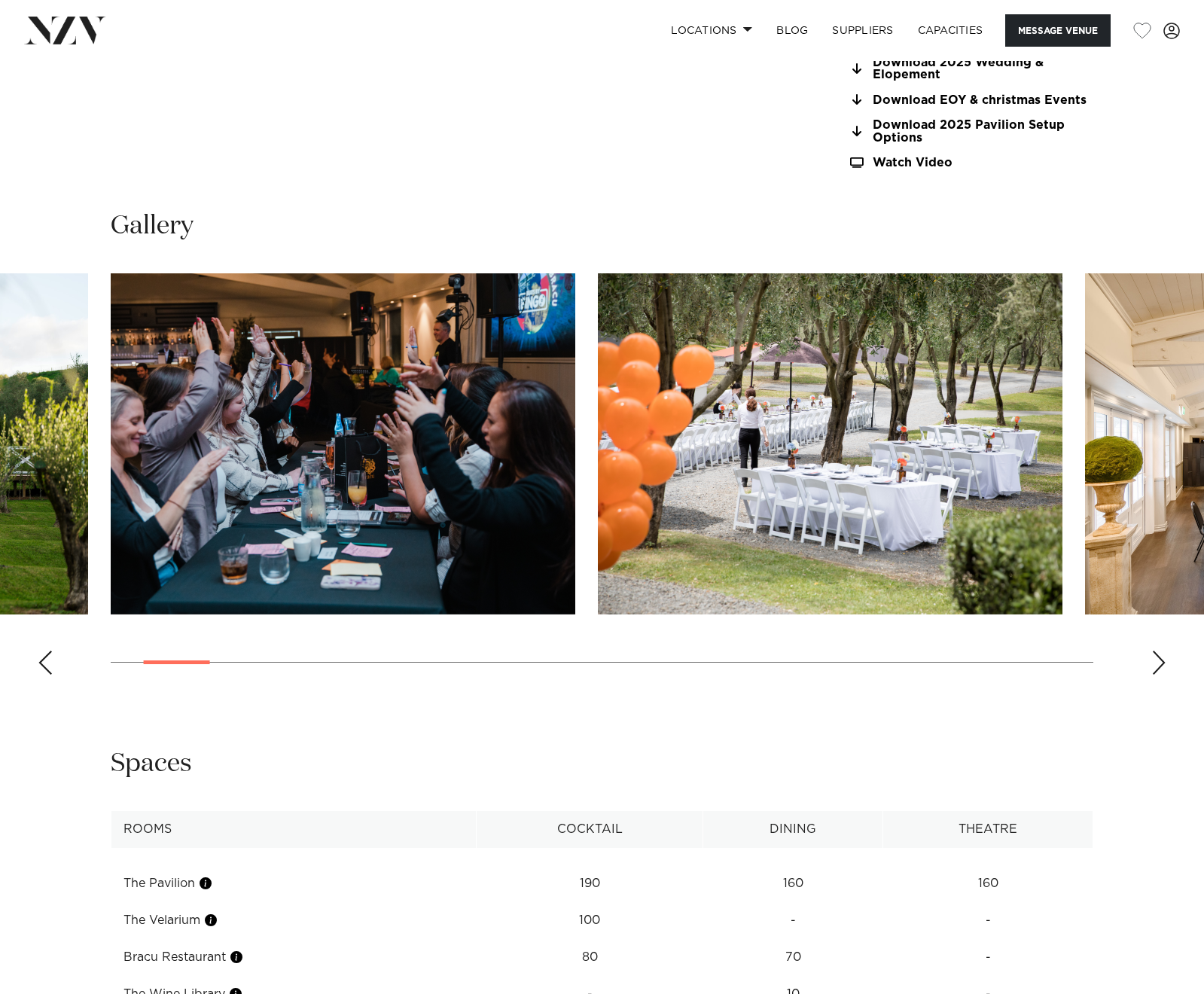
click at [1157, 660] on div "Next slide" at bounding box center [1158, 662] width 15 height 24
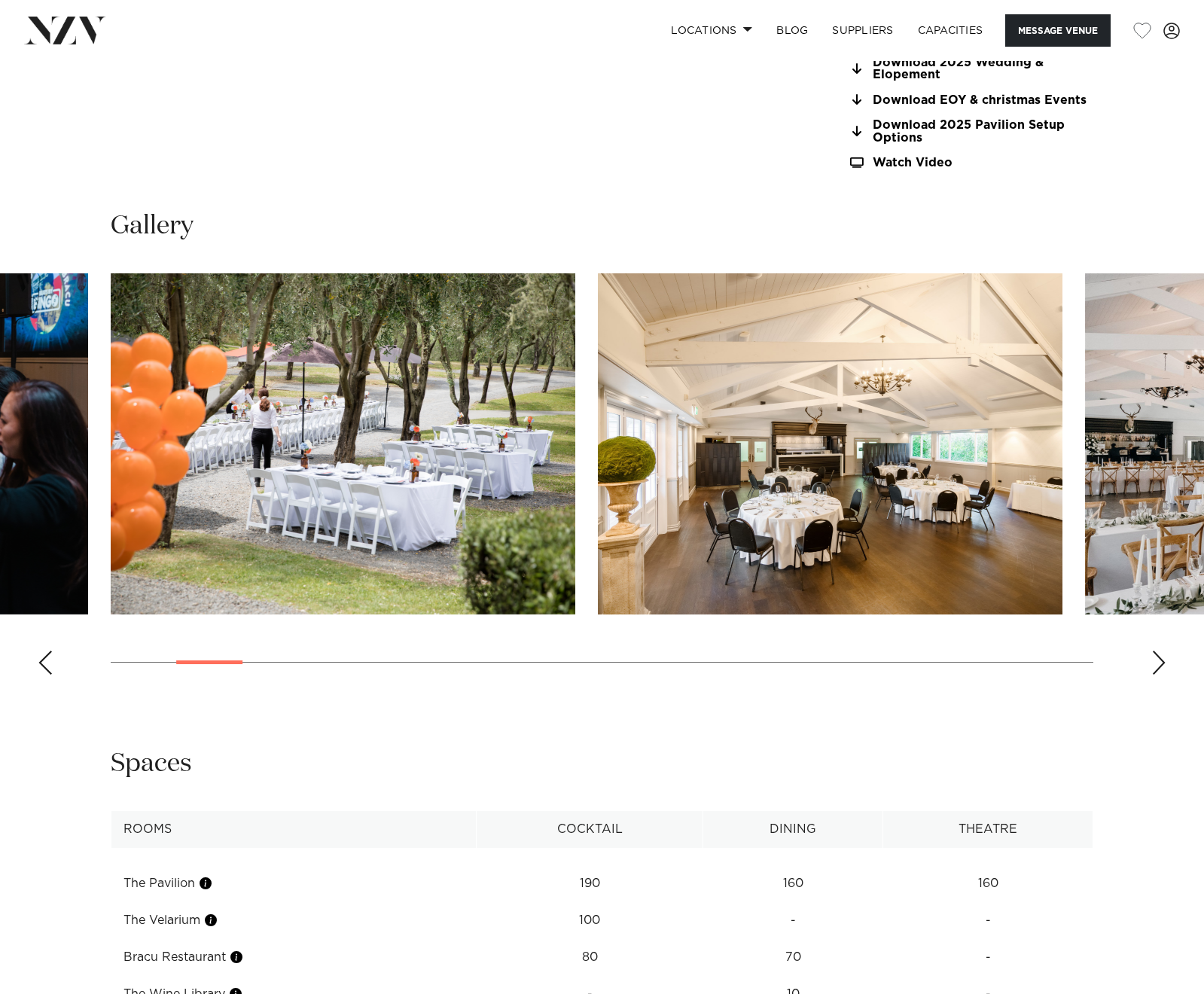
click at [1157, 660] on div "Next slide" at bounding box center [1158, 662] width 15 height 24
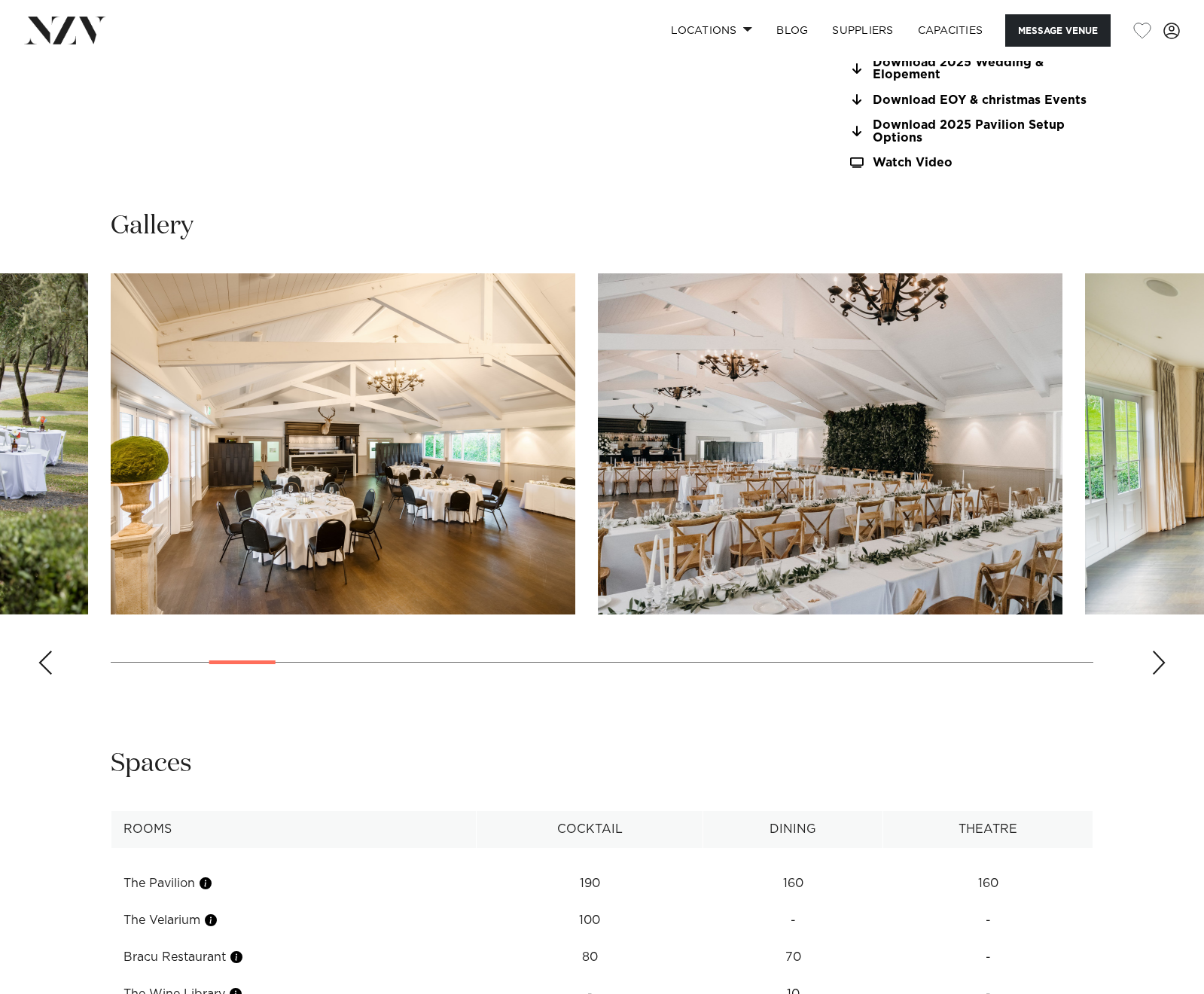
click at [1157, 660] on div "Next slide" at bounding box center [1158, 662] width 15 height 24
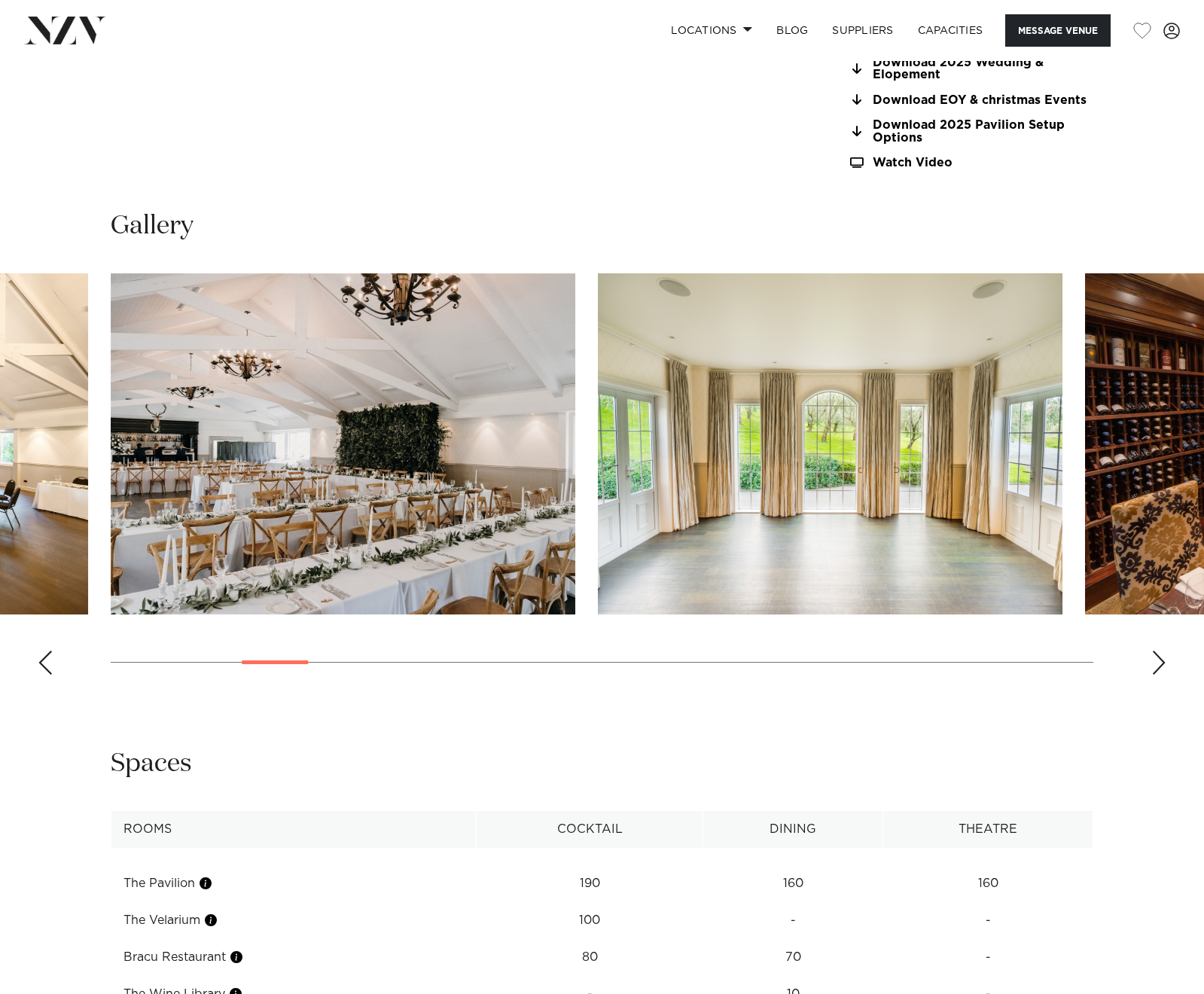
click at [1180, 658] on swiper-container at bounding box center [602, 479] width 1204 height 413
click at [1162, 656] on div "Next slide" at bounding box center [1158, 662] width 15 height 24
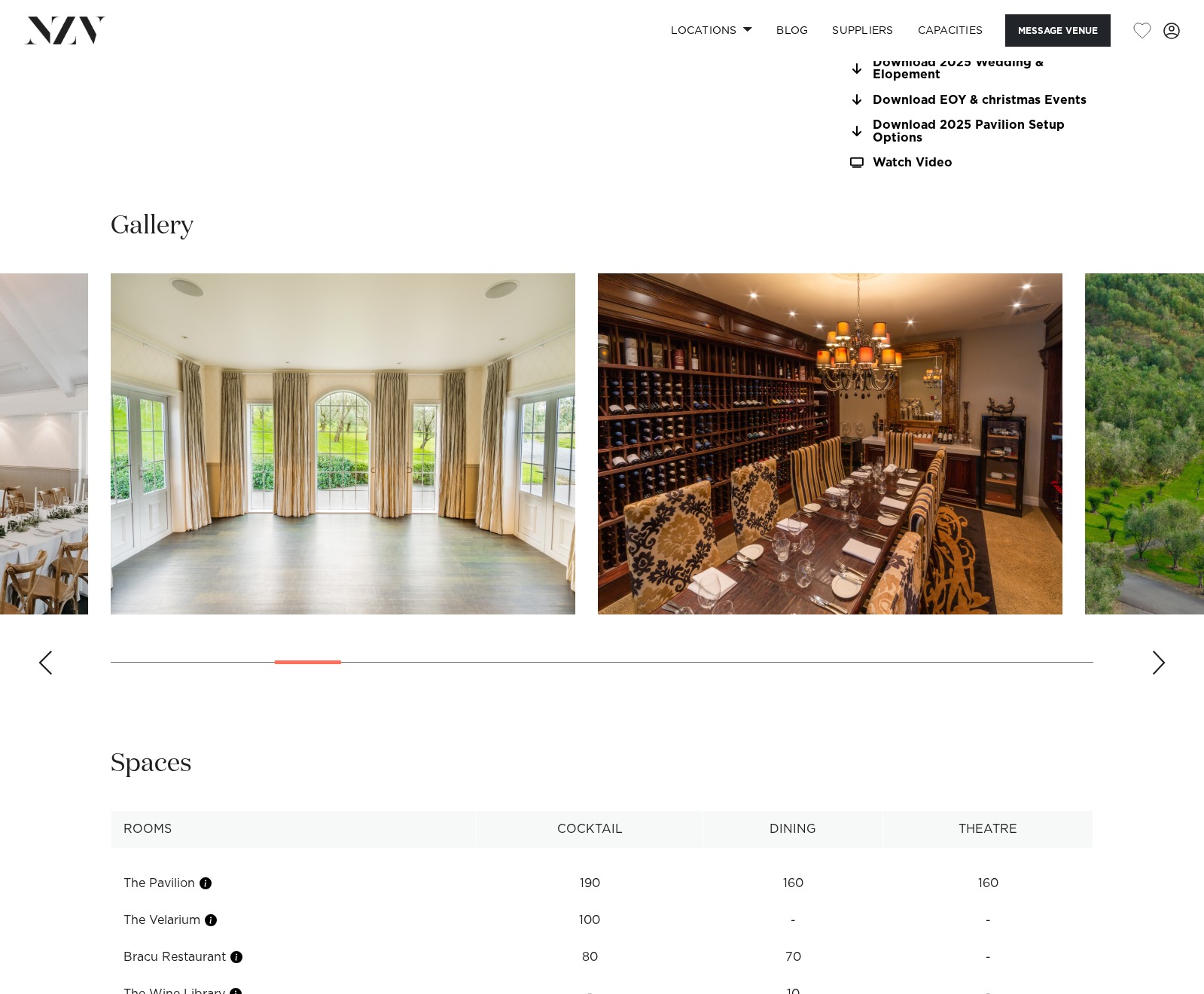
click at [1162, 656] on div "Next slide" at bounding box center [1158, 662] width 15 height 24
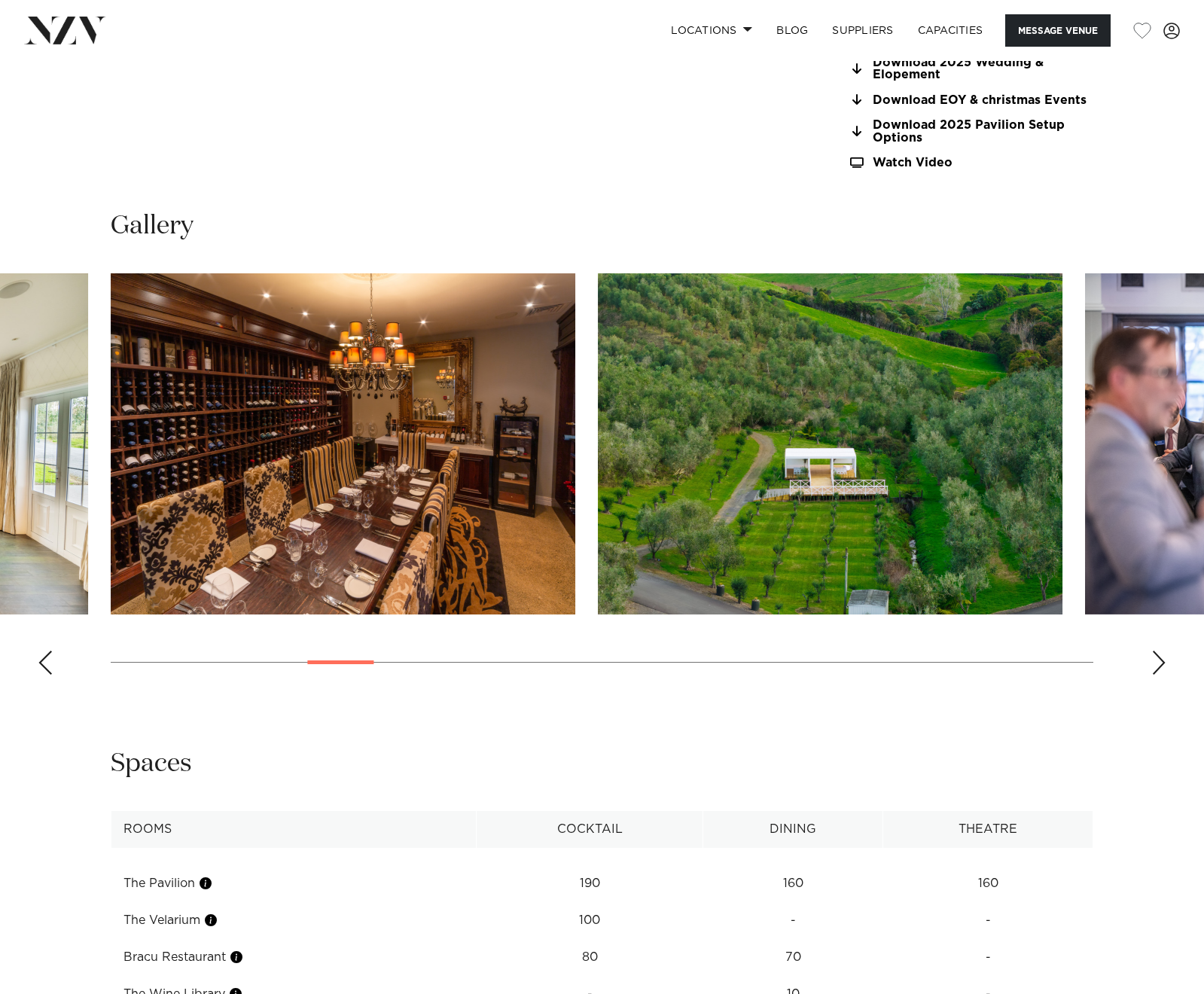
click at [1162, 656] on div "Next slide" at bounding box center [1158, 662] width 15 height 24
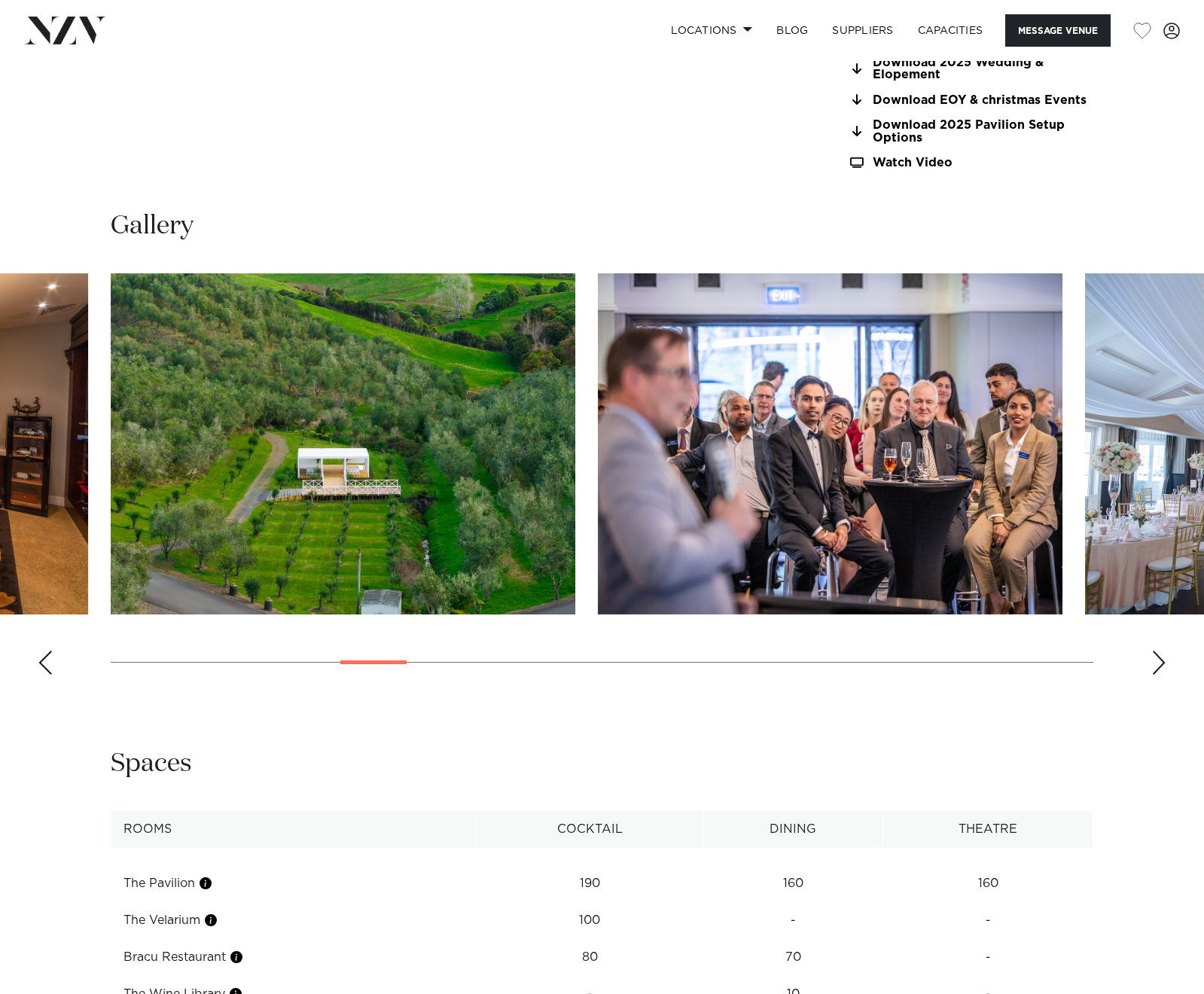
click at [1162, 656] on div "Next slide" at bounding box center [1158, 662] width 15 height 24
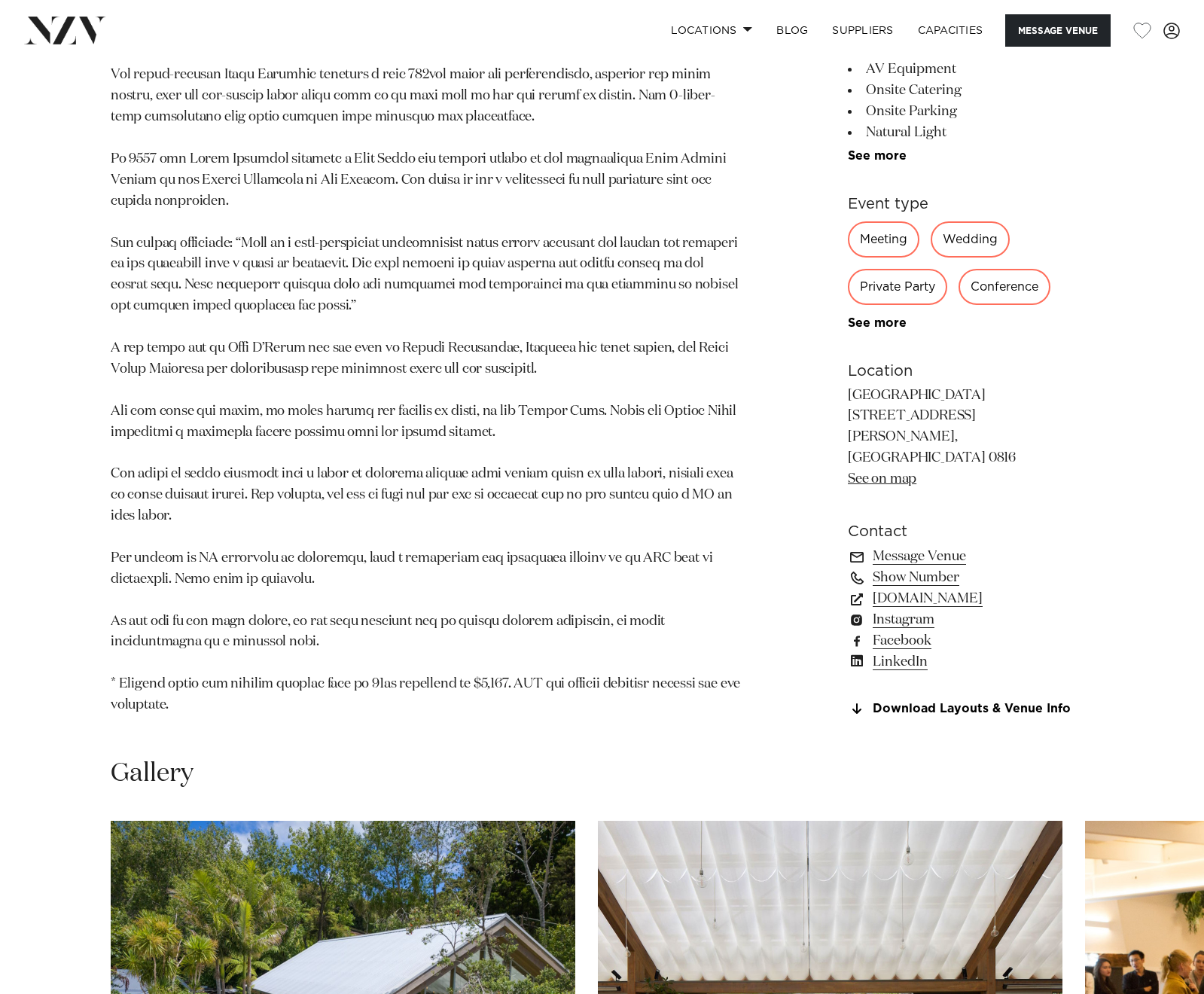
scroll to position [1694, 0]
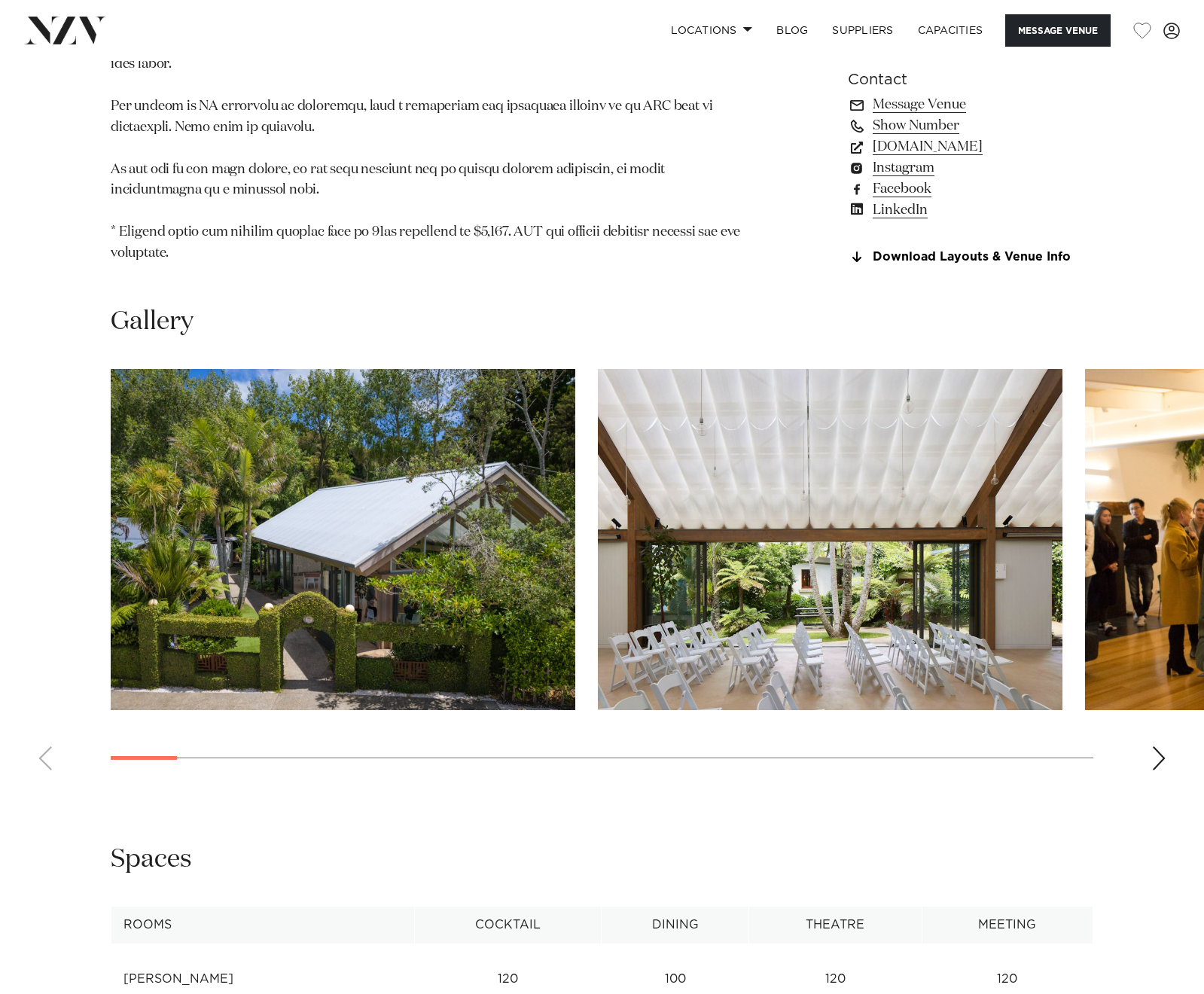
click at [1150, 661] on swiper-container at bounding box center [602, 576] width 1204 height 413
click at [1152, 747] on div "Next slide" at bounding box center [1158, 759] width 15 height 24
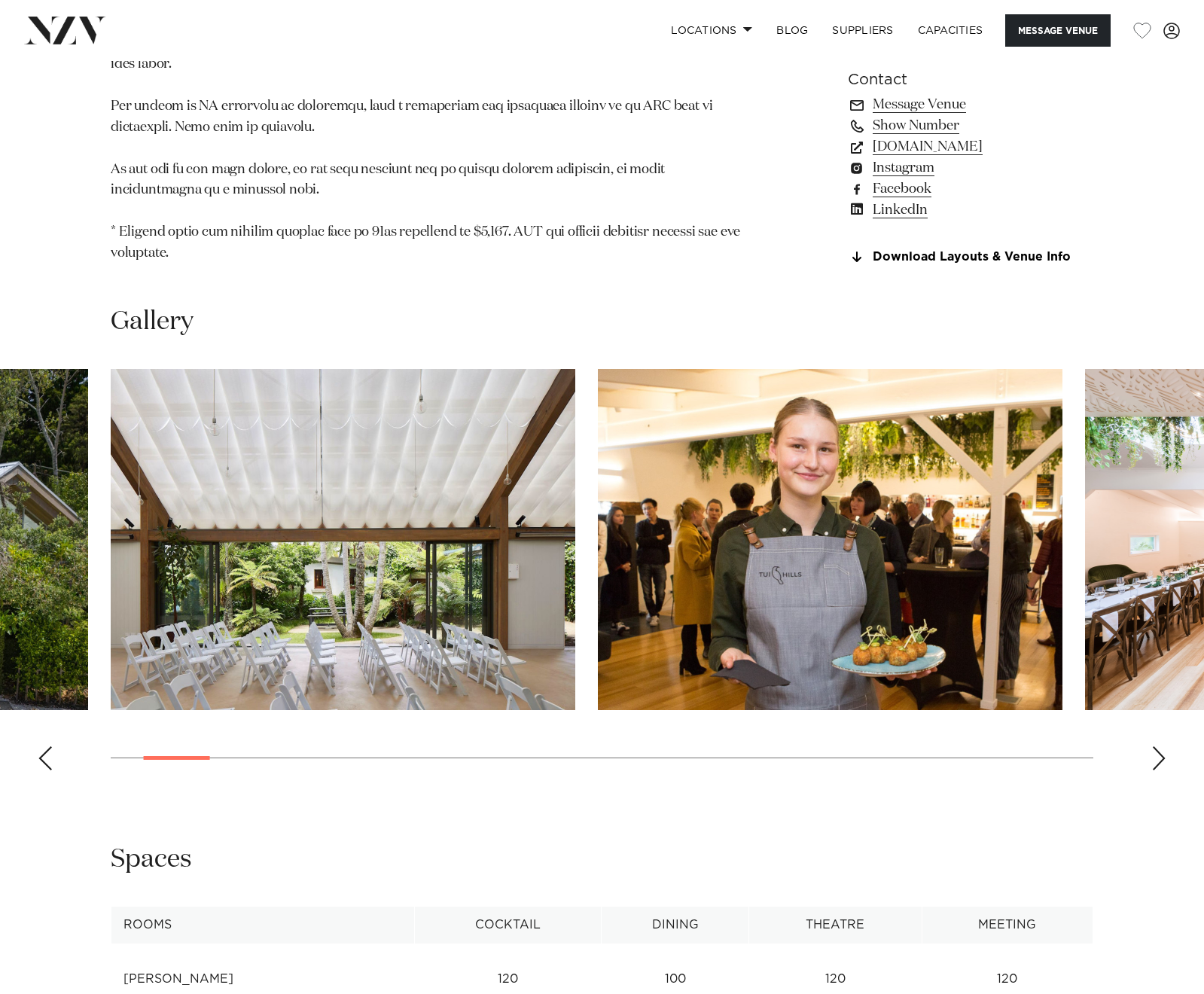
click at [1152, 747] on div "Next slide" at bounding box center [1158, 759] width 15 height 24
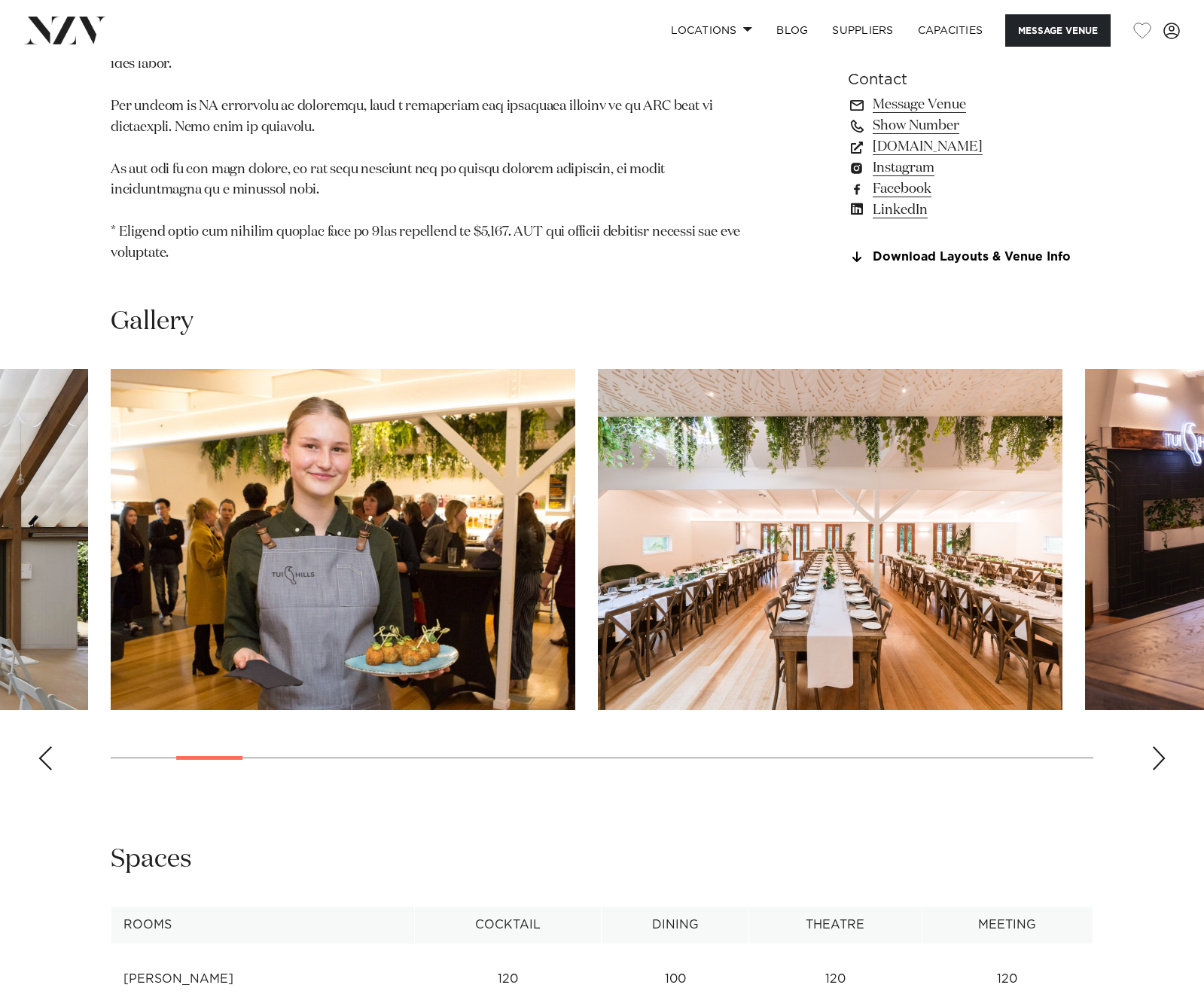
click at [1154, 747] on div "Next slide" at bounding box center [1158, 759] width 15 height 24
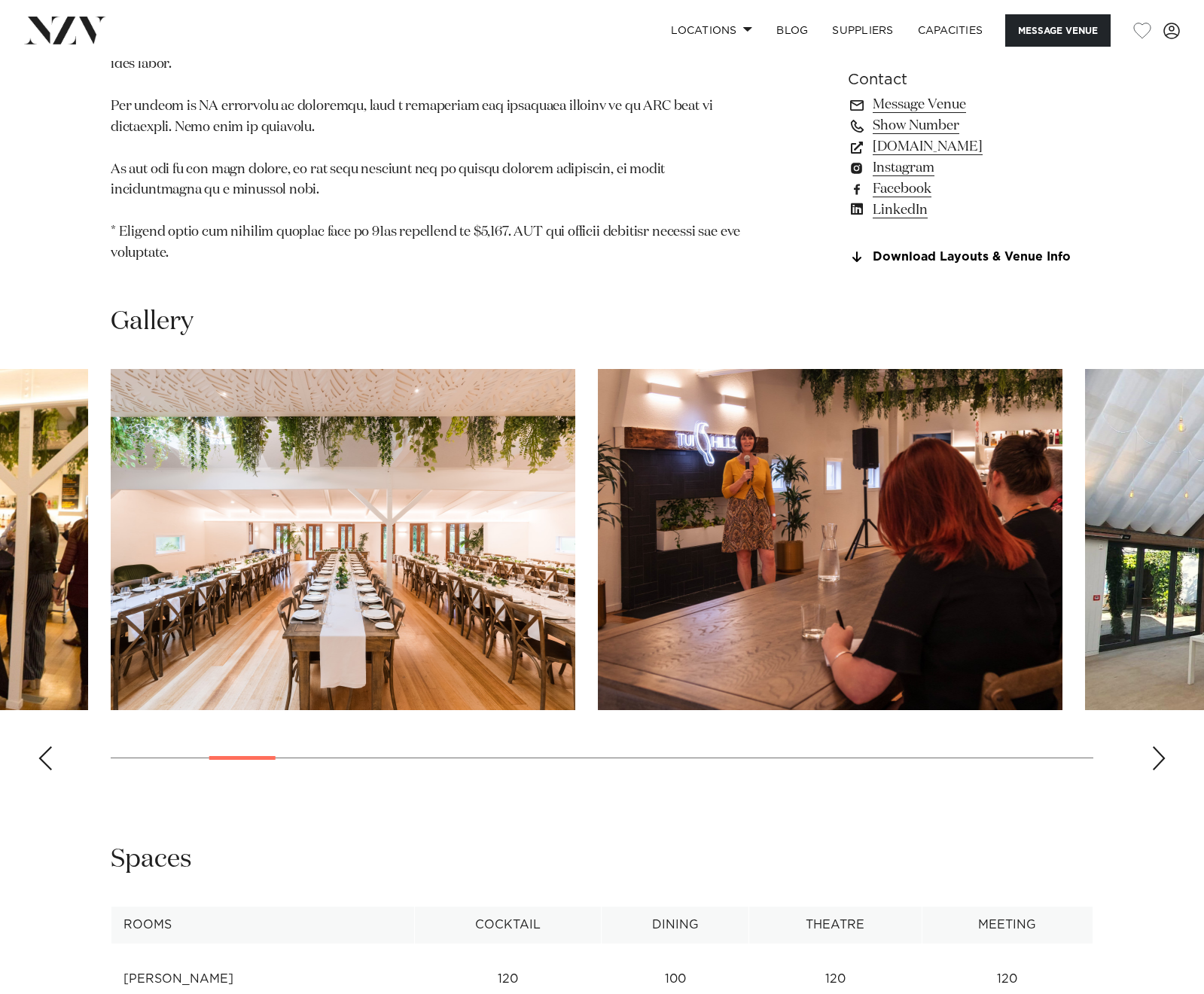
click at [1154, 747] on div "Next slide" at bounding box center [1158, 759] width 15 height 24
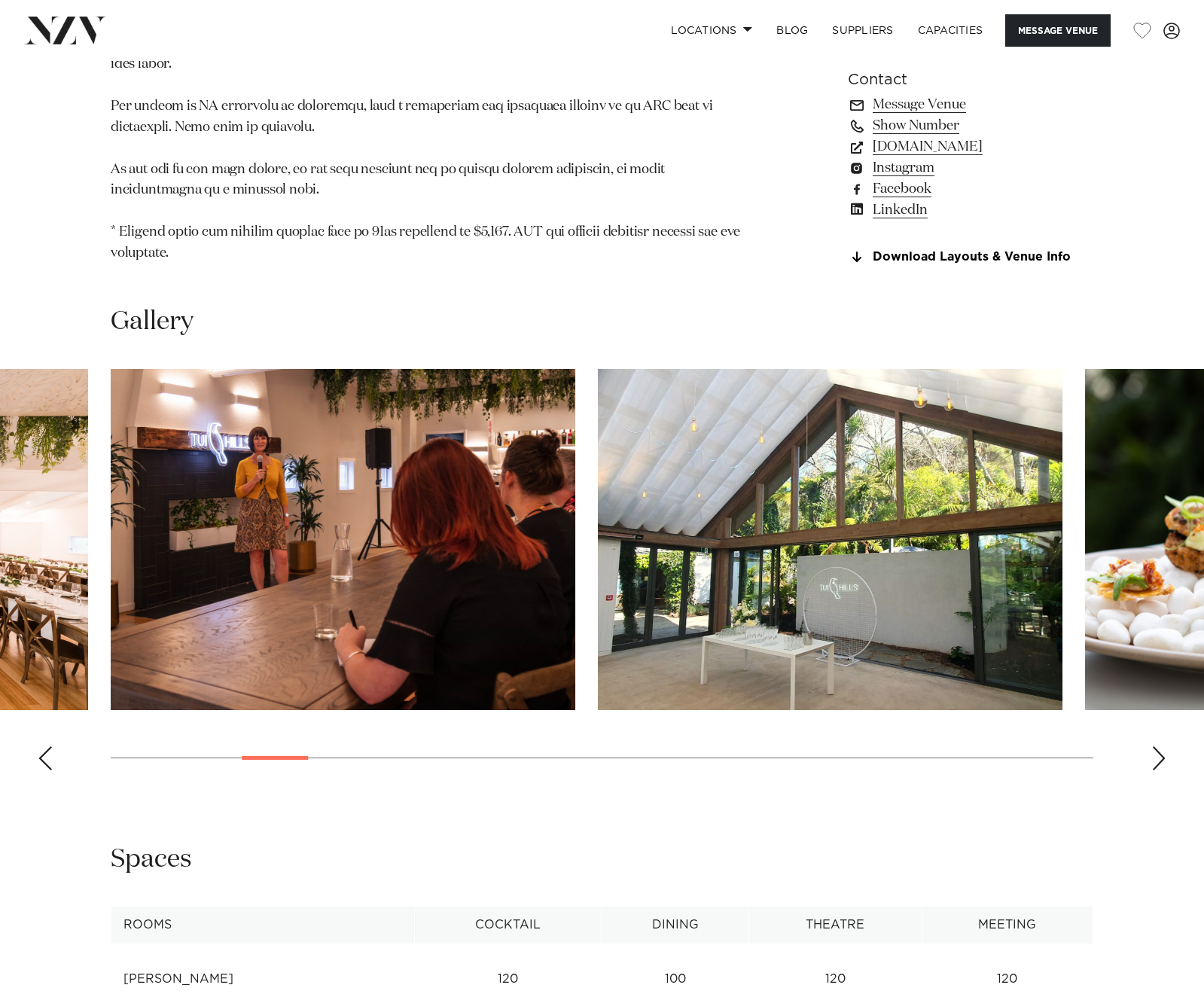
click at [1154, 747] on div "Next slide" at bounding box center [1158, 759] width 15 height 24
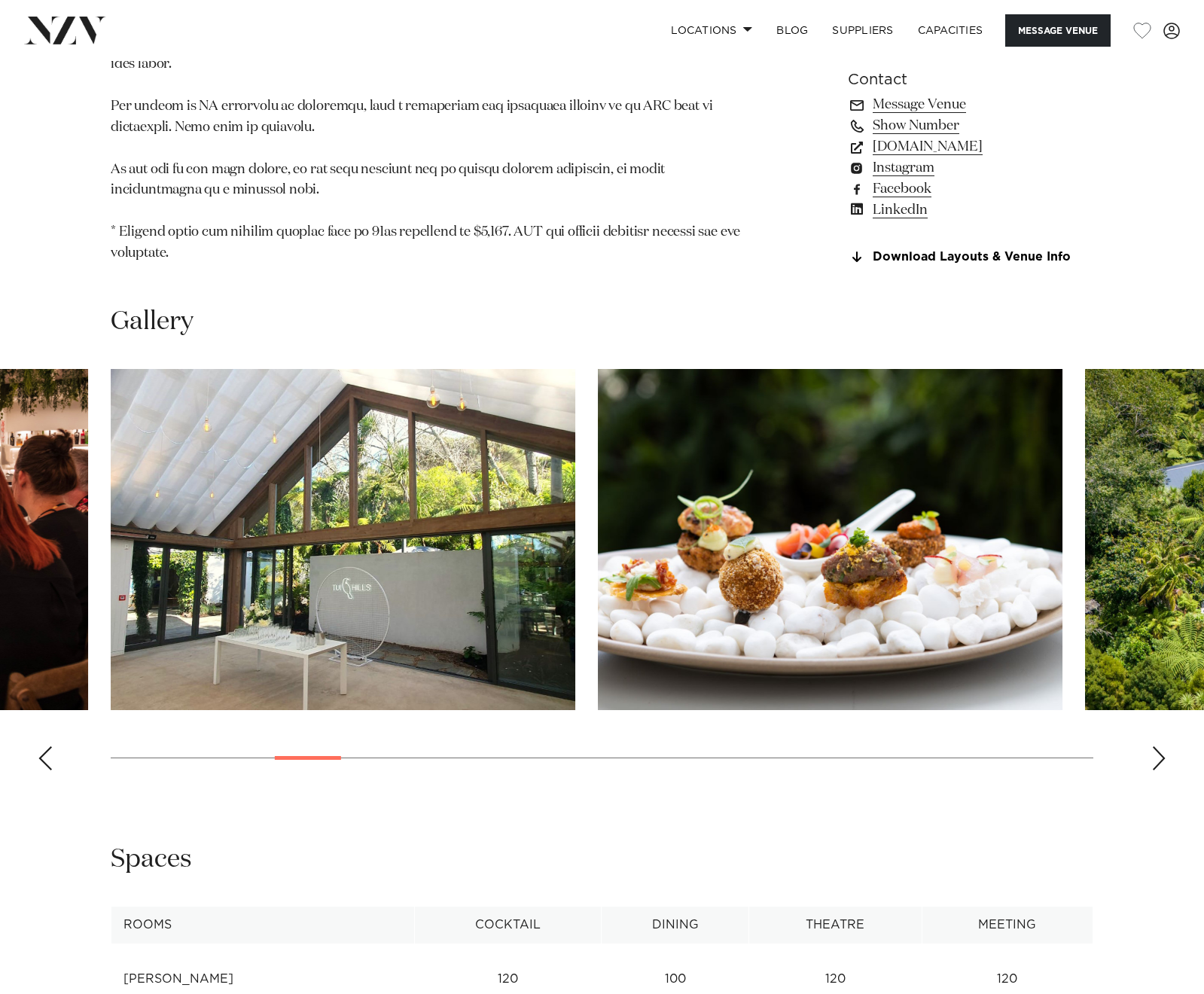
click at [1154, 747] on div "Next slide" at bounding box center [1158, 759] width 15 height 24
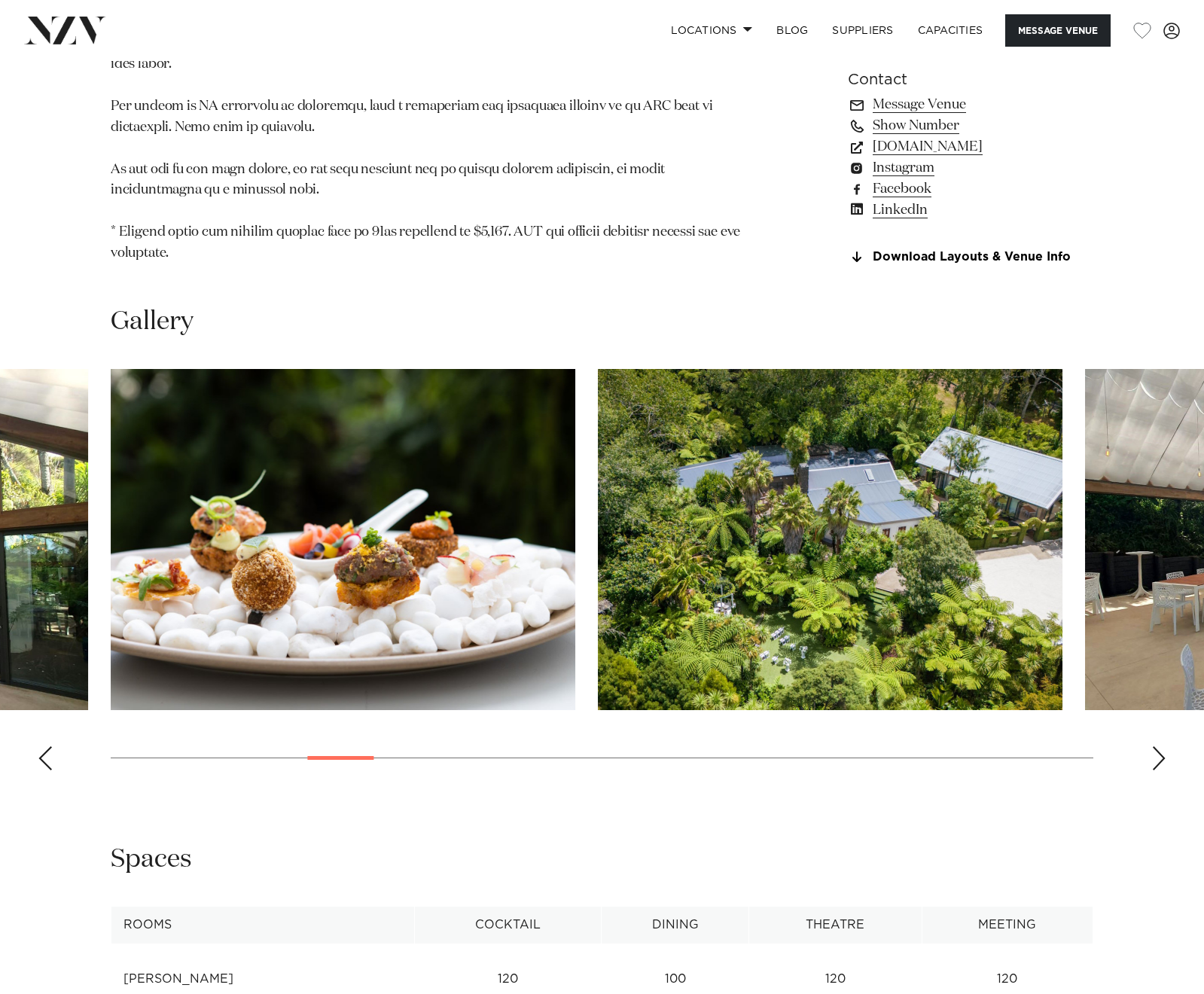
click at [1154, 747] on div "Next slide" at bounding box center [1158, 759] width 15 height 24
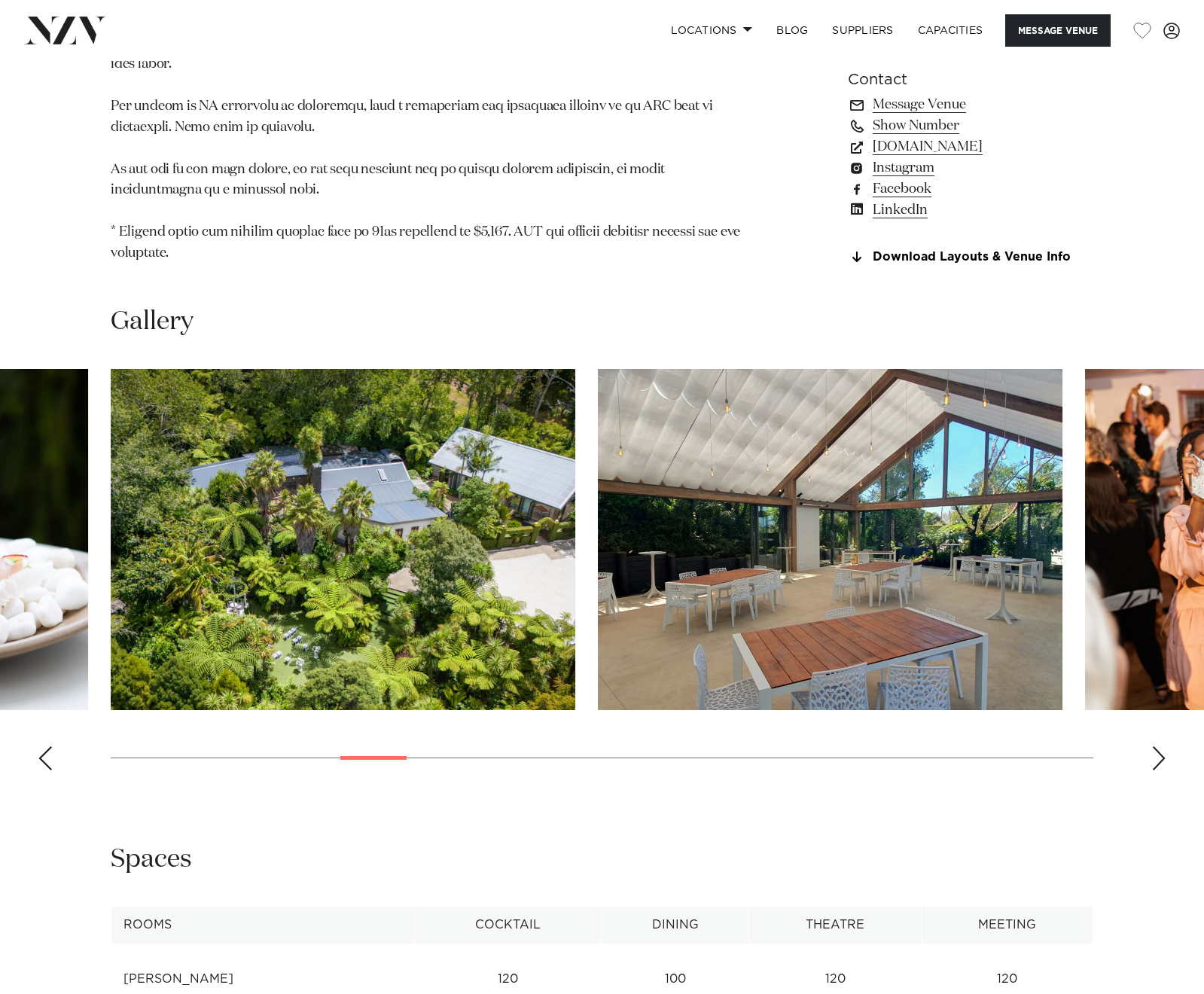
click at [1154, 747] on div "Next slide" at bounding box center [1158, 759] width 15 height 24
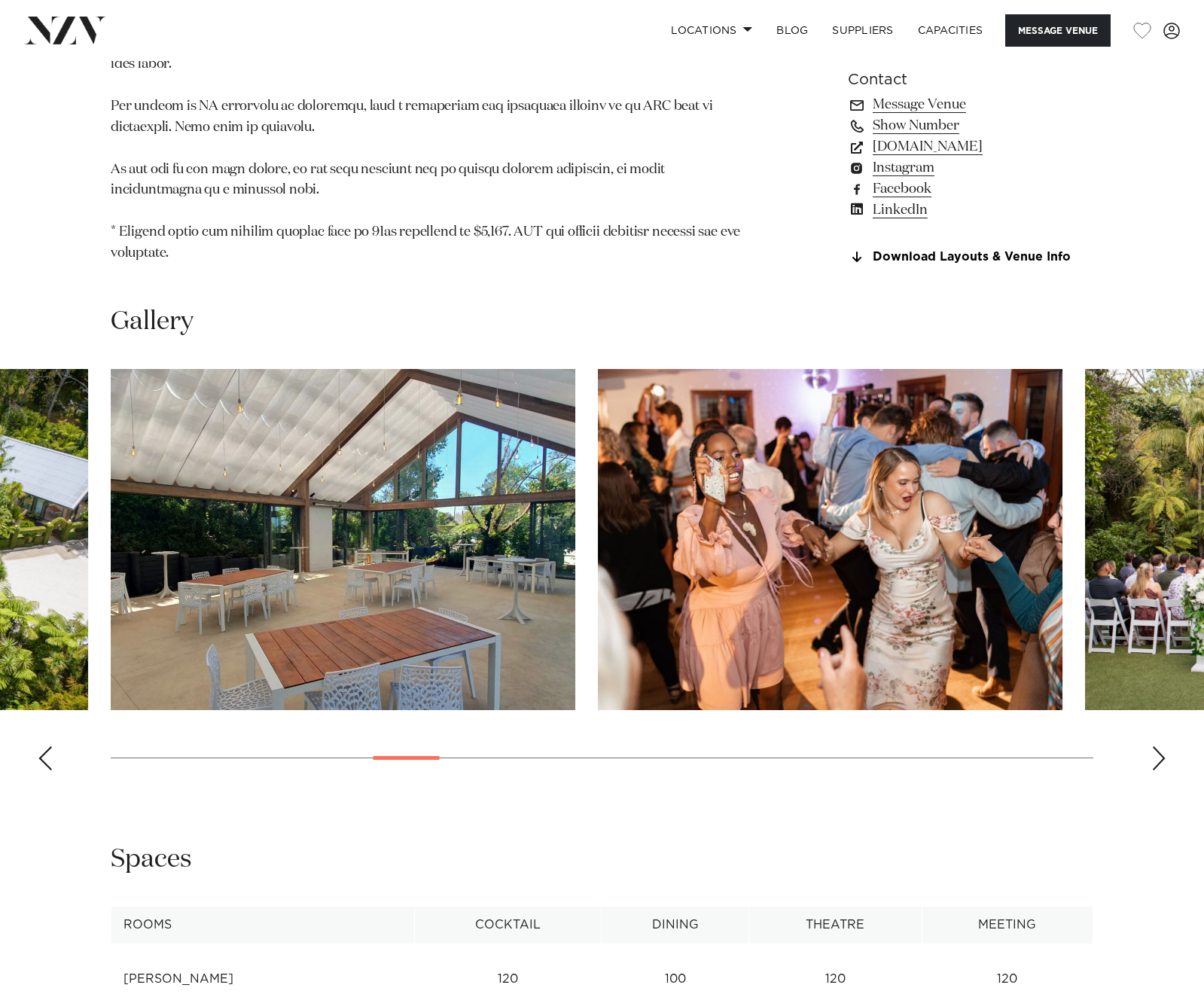
click at [1154, 747] on div "Next slide" at bounding box center [1158, 759] width 15 height 24
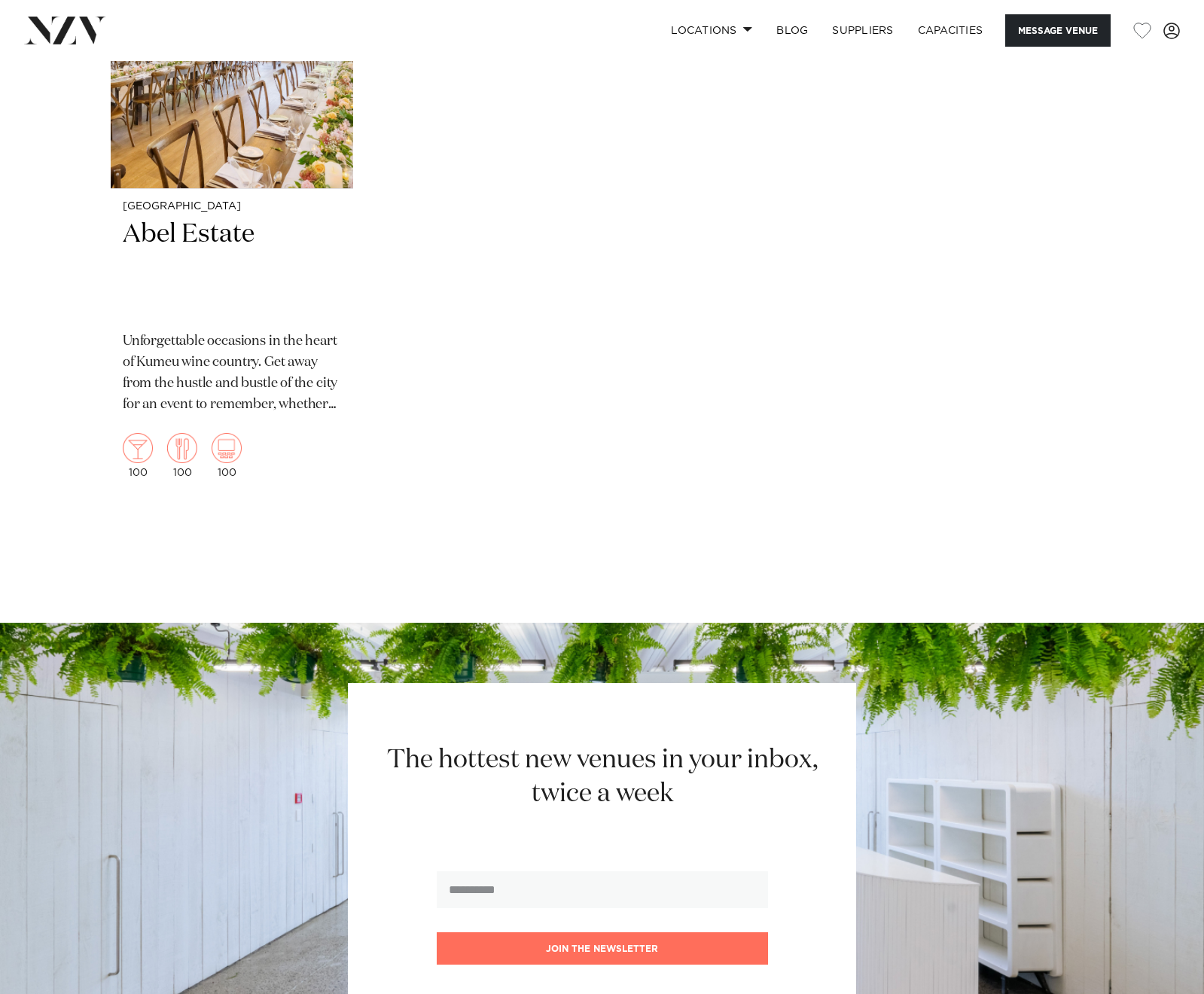
scroll to position [4060, 0]
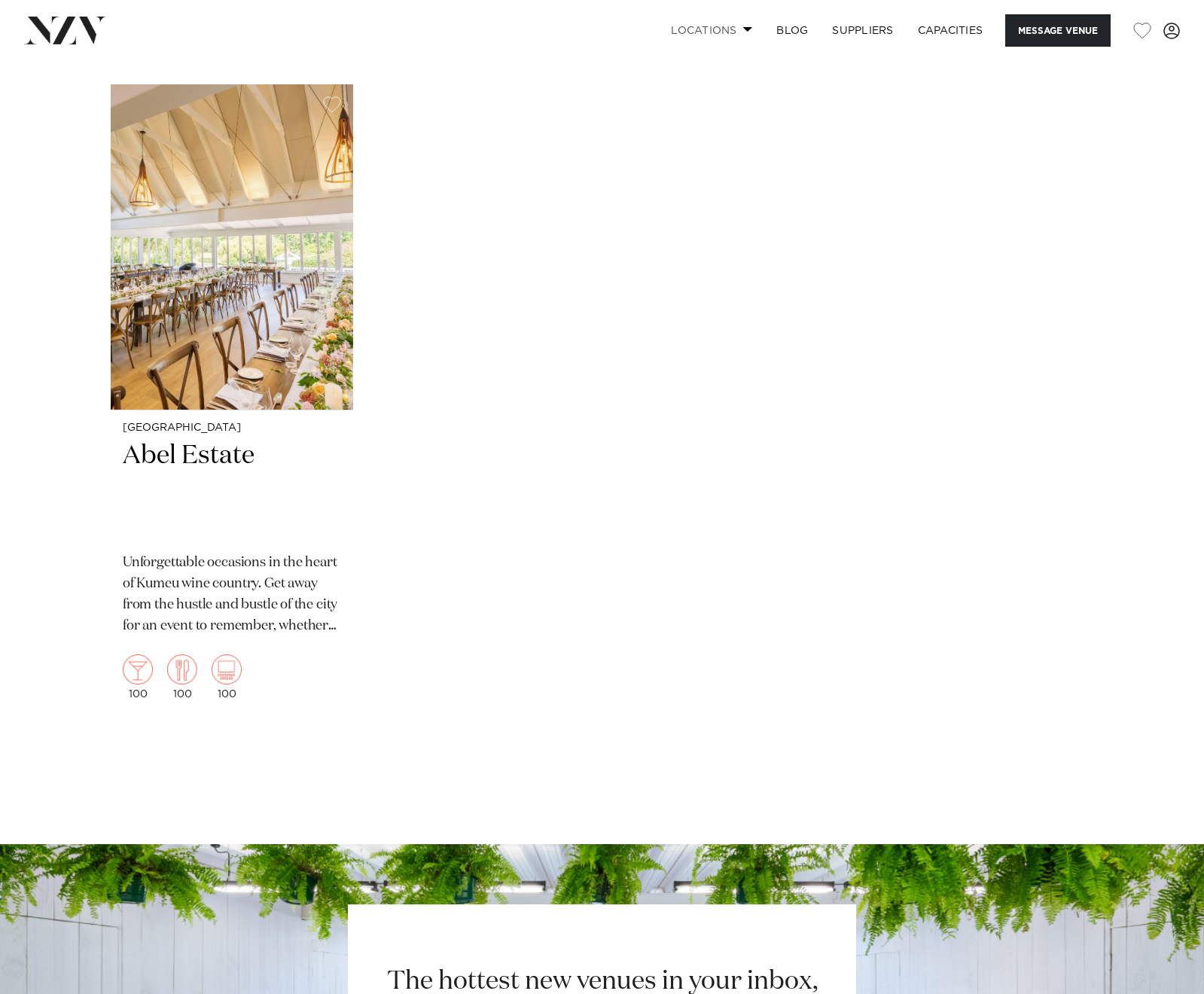
click at [721, 30] on link "Locations" at bounding box center [711, 31] width 106 height 33
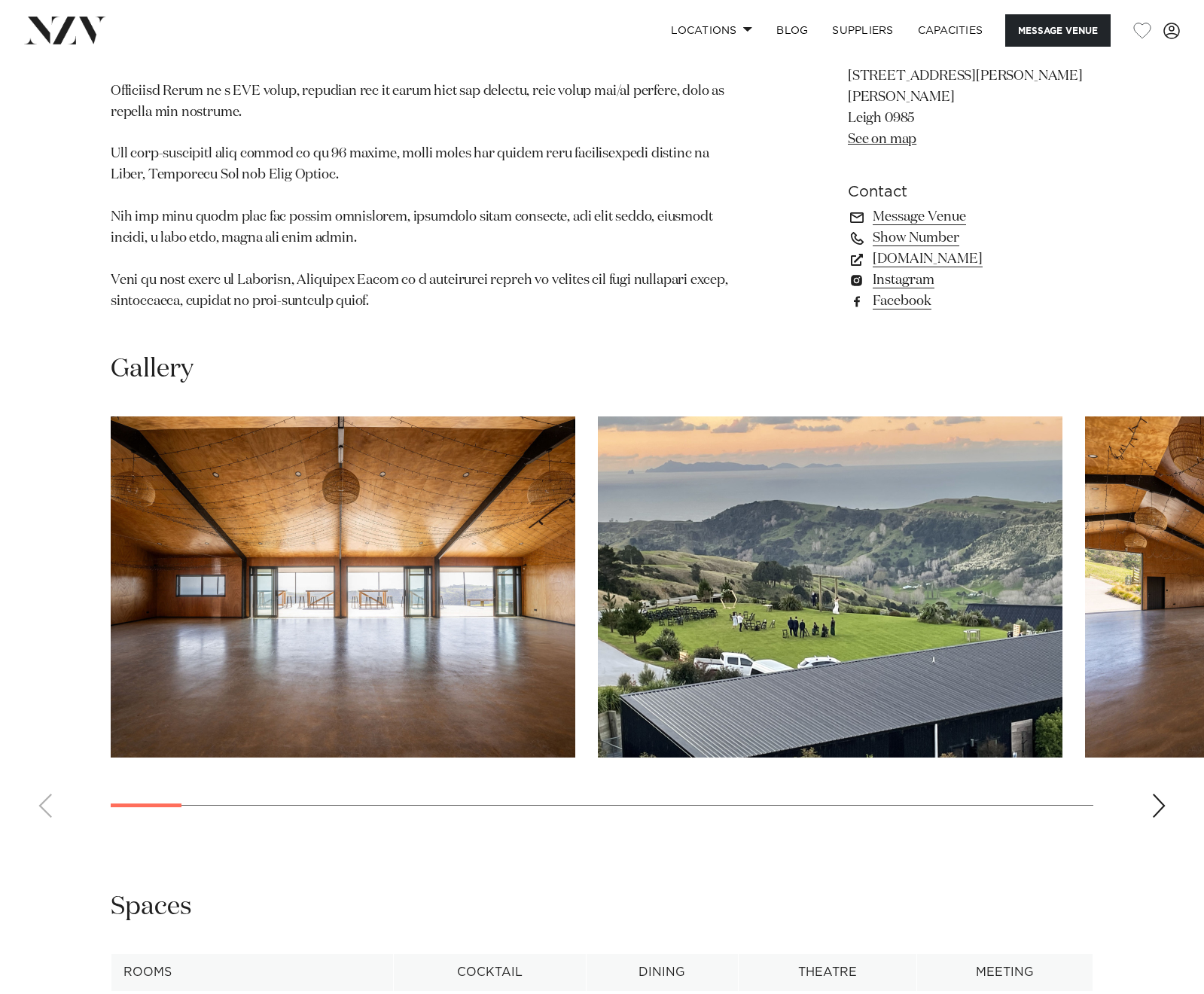
scroll to position [1130, 0]
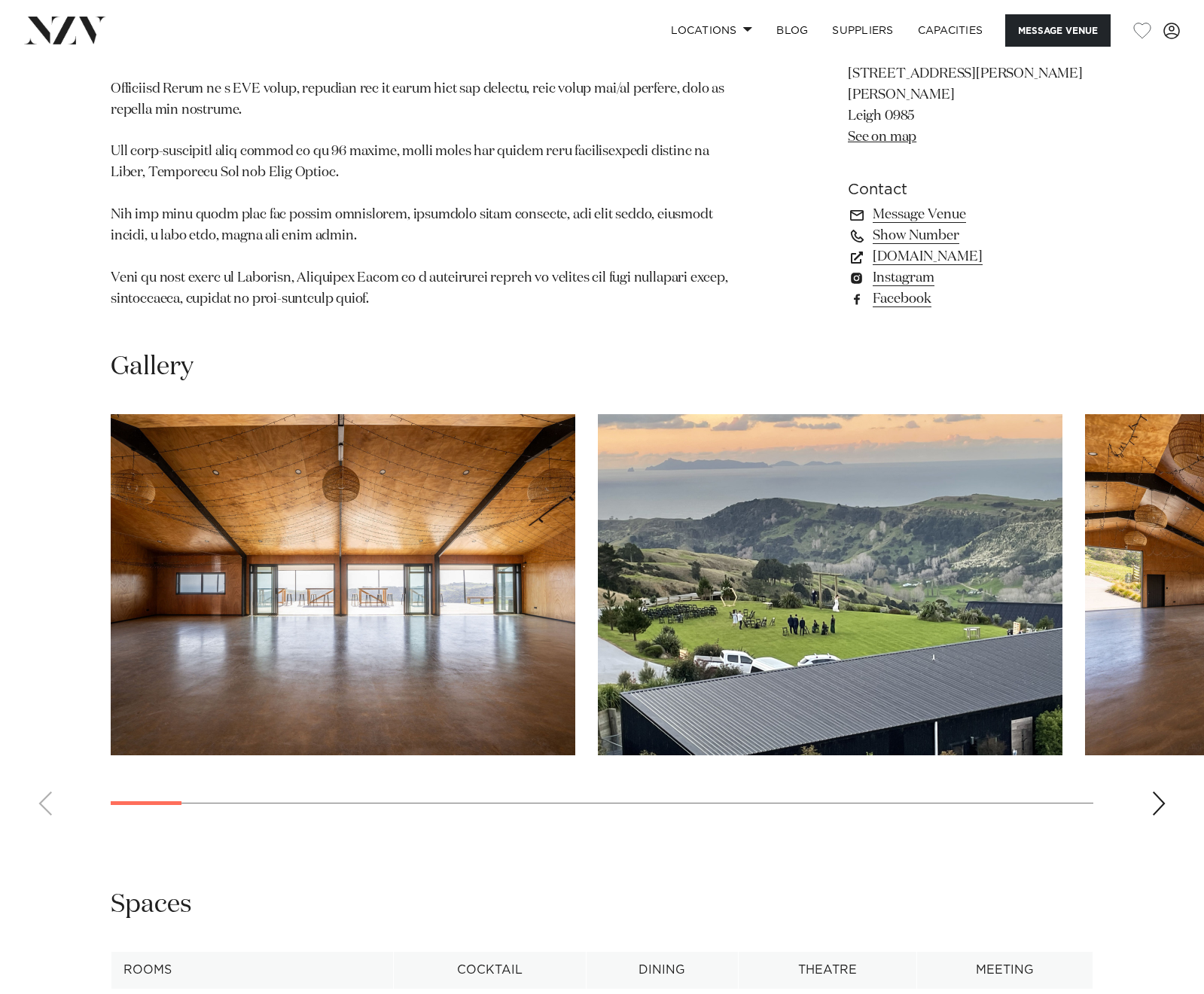
click at [1147, 766] on swiper-container at bounding box center [602, 620] width 1204 height 413
click at [1145, 766] on swiper-container at bounding box center [602, 620] width 1204 height 413
click at [1158, 791] on div "Next slide" at bounding box center [1158, 803] width 15 height 24
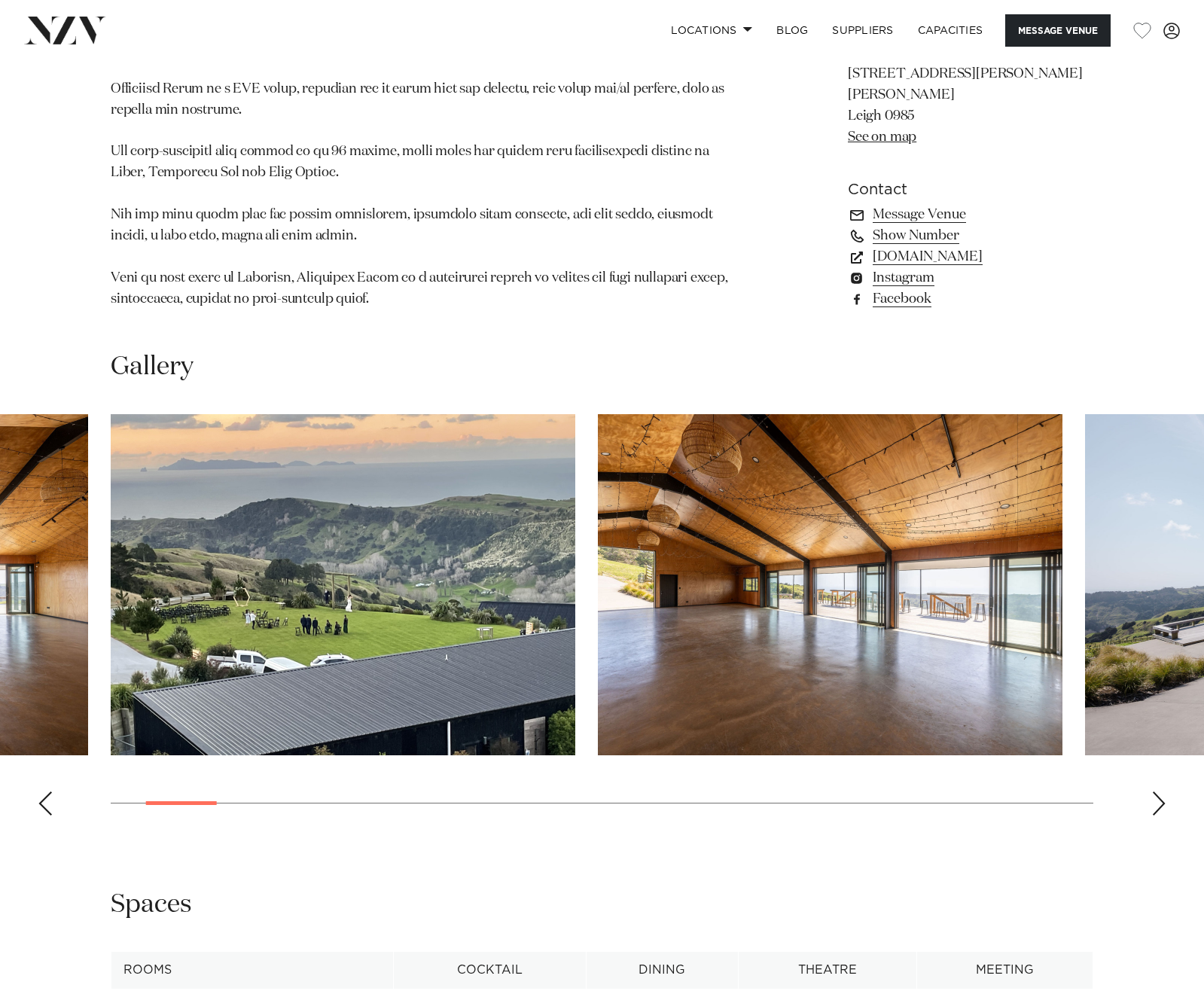
click at [1158, 791] on div "Next slide" at bounding box center [1158, 803] width 15 height 24
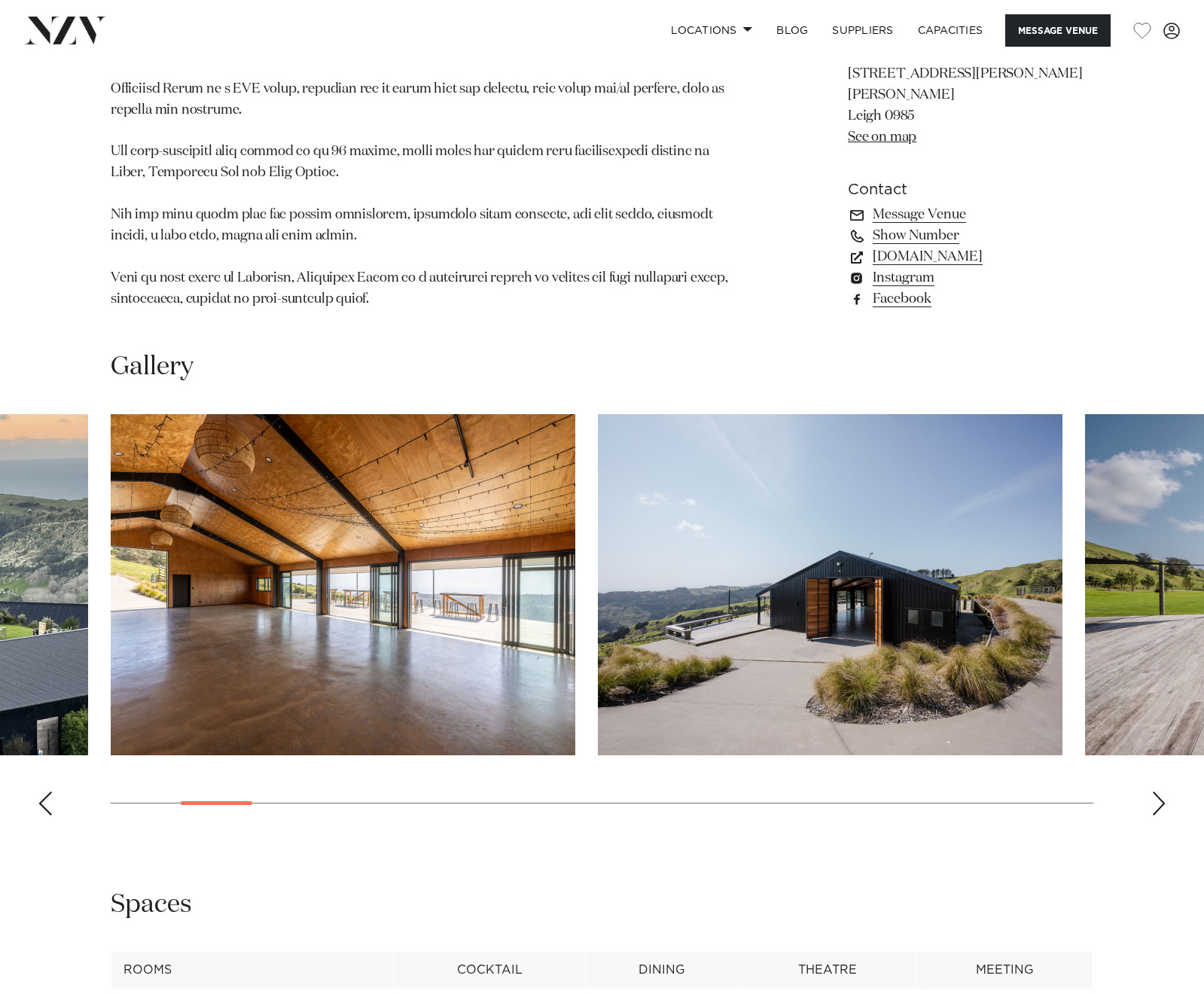
click at [1158, 791] on div "Next slide" at bounding box center [1158, 803] width 15 height 24
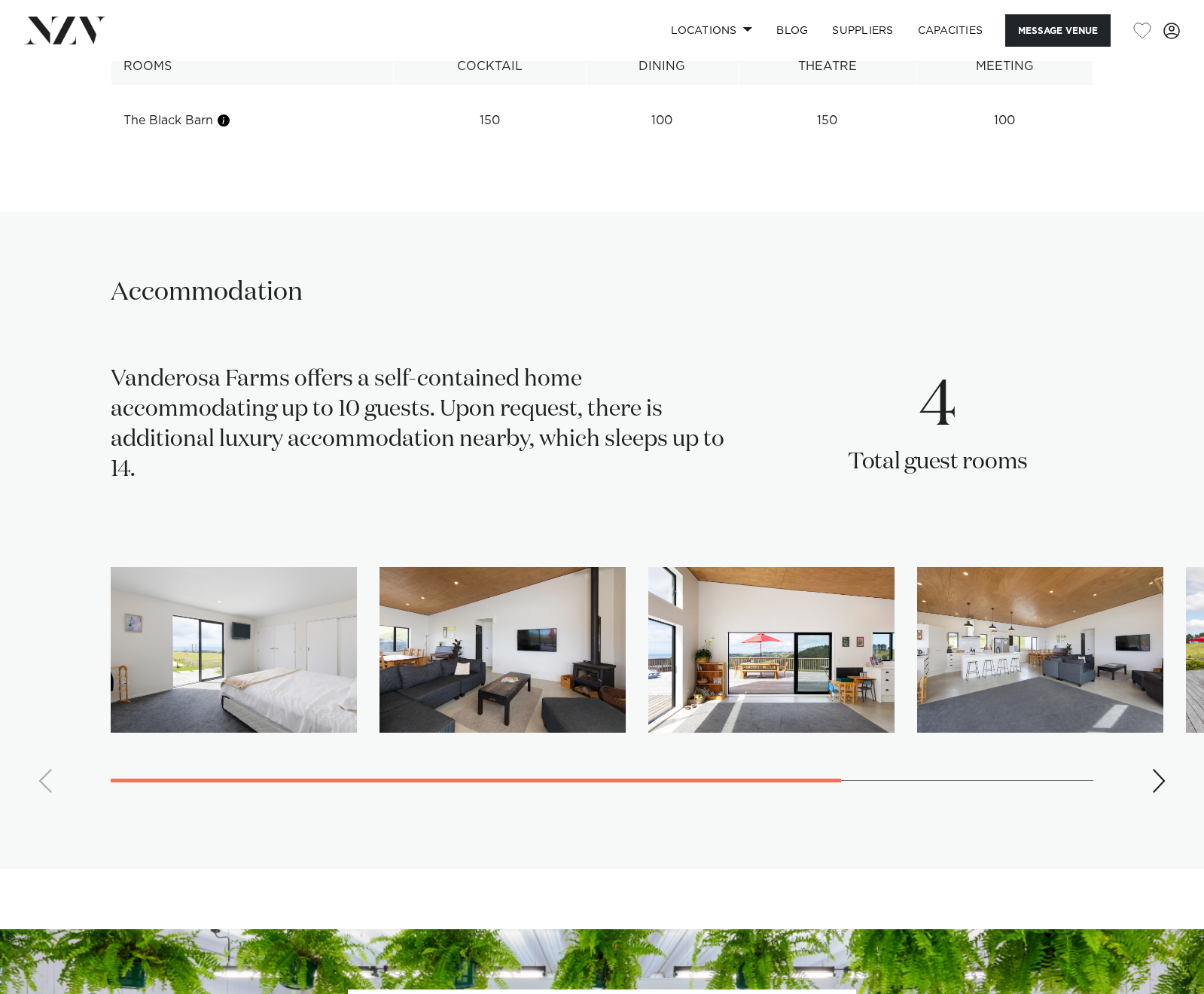
scroll to position [2598, 0]
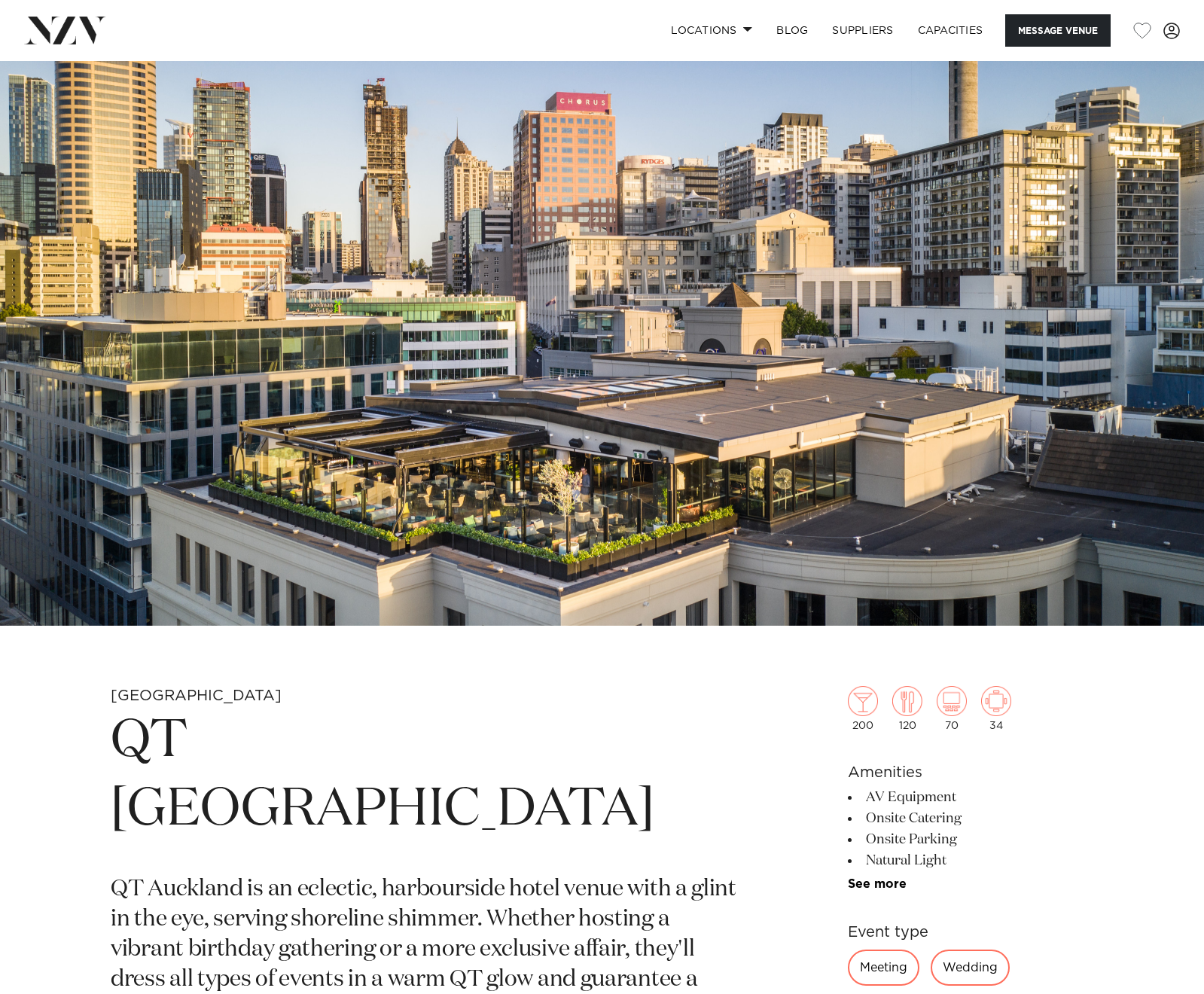
drag, startPoint x: 0, startPoint y: 0, endPoint x: 180, endPoint y: 610, distance: 636.0
click at [180, 610] on img at bounding box center [602, 343] width 1204 height 564
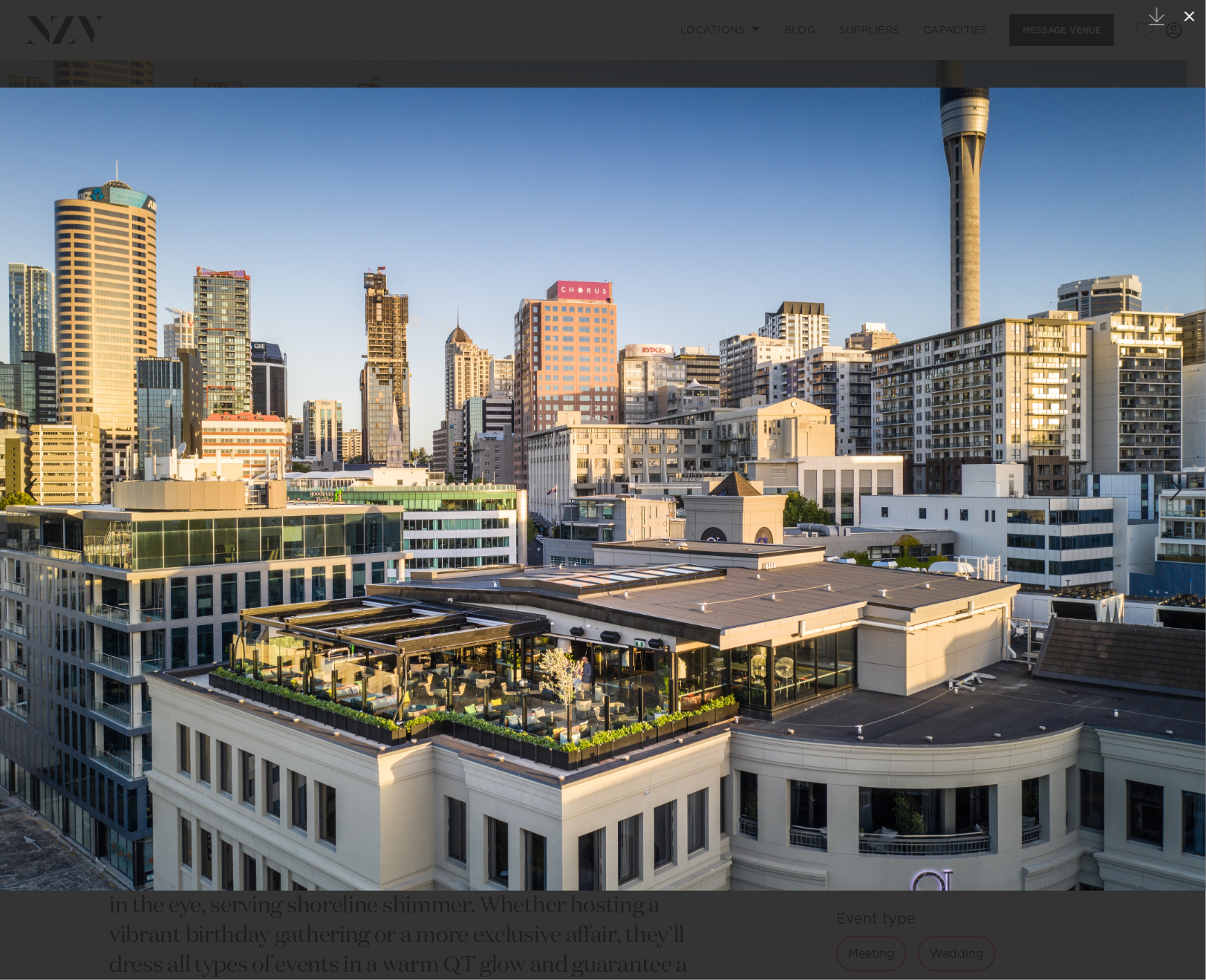
click at [1183, 16] on icon at bounding box center [1189, 16] width 18 height 18
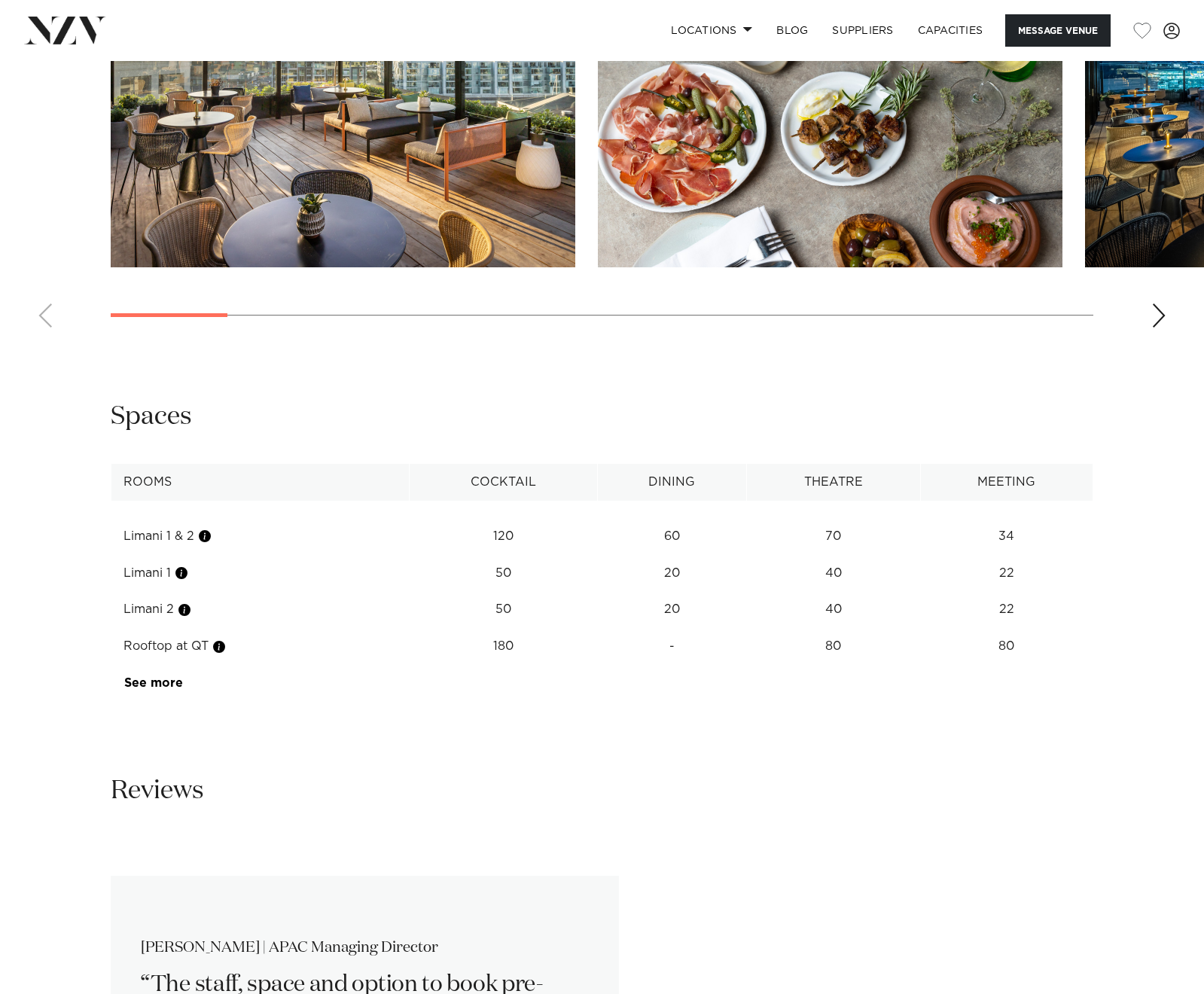
scroll to position [2146, 0]
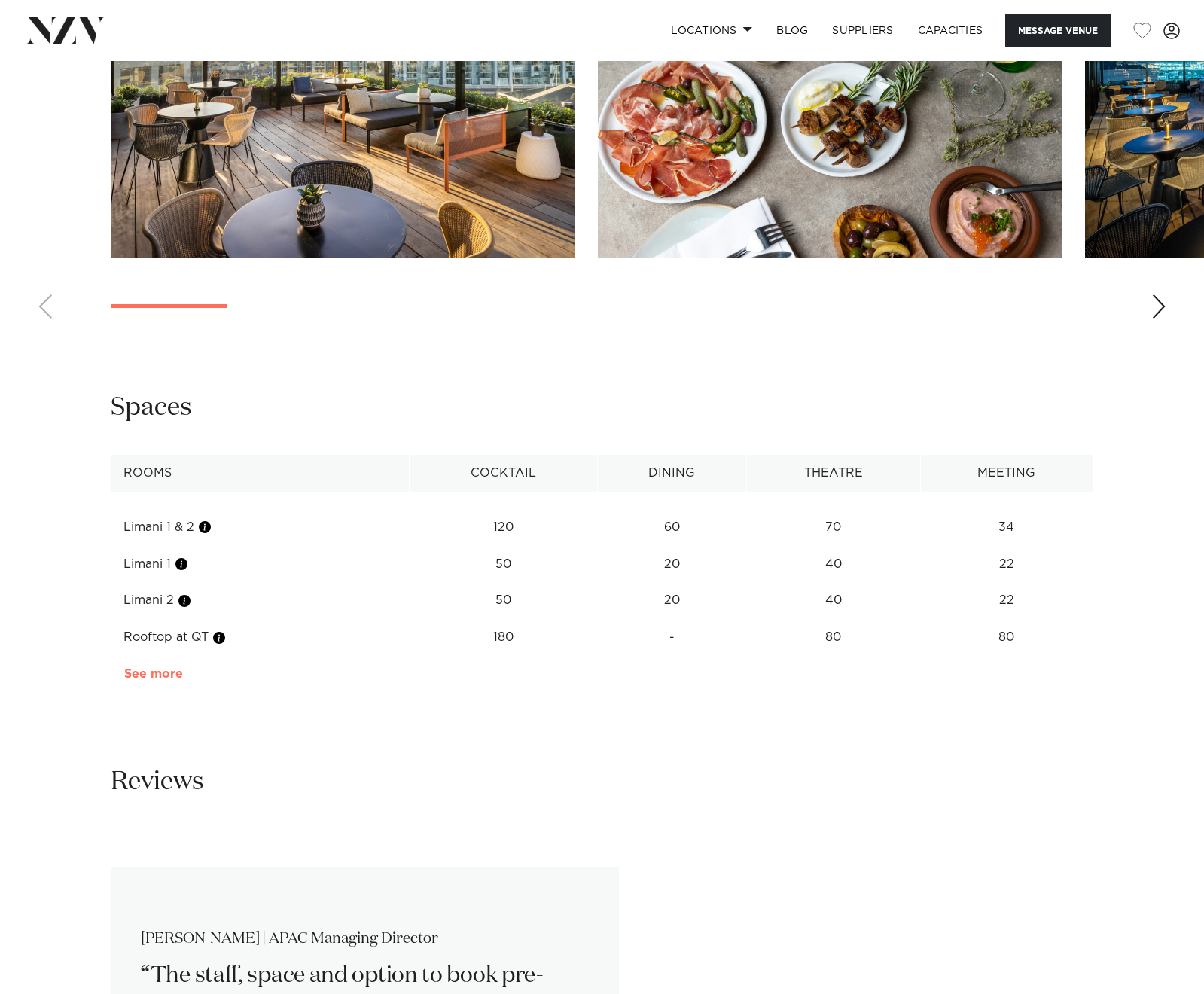
click at [155, 668] on link "See more" at bounding box center [183, 674] width 118 height 12
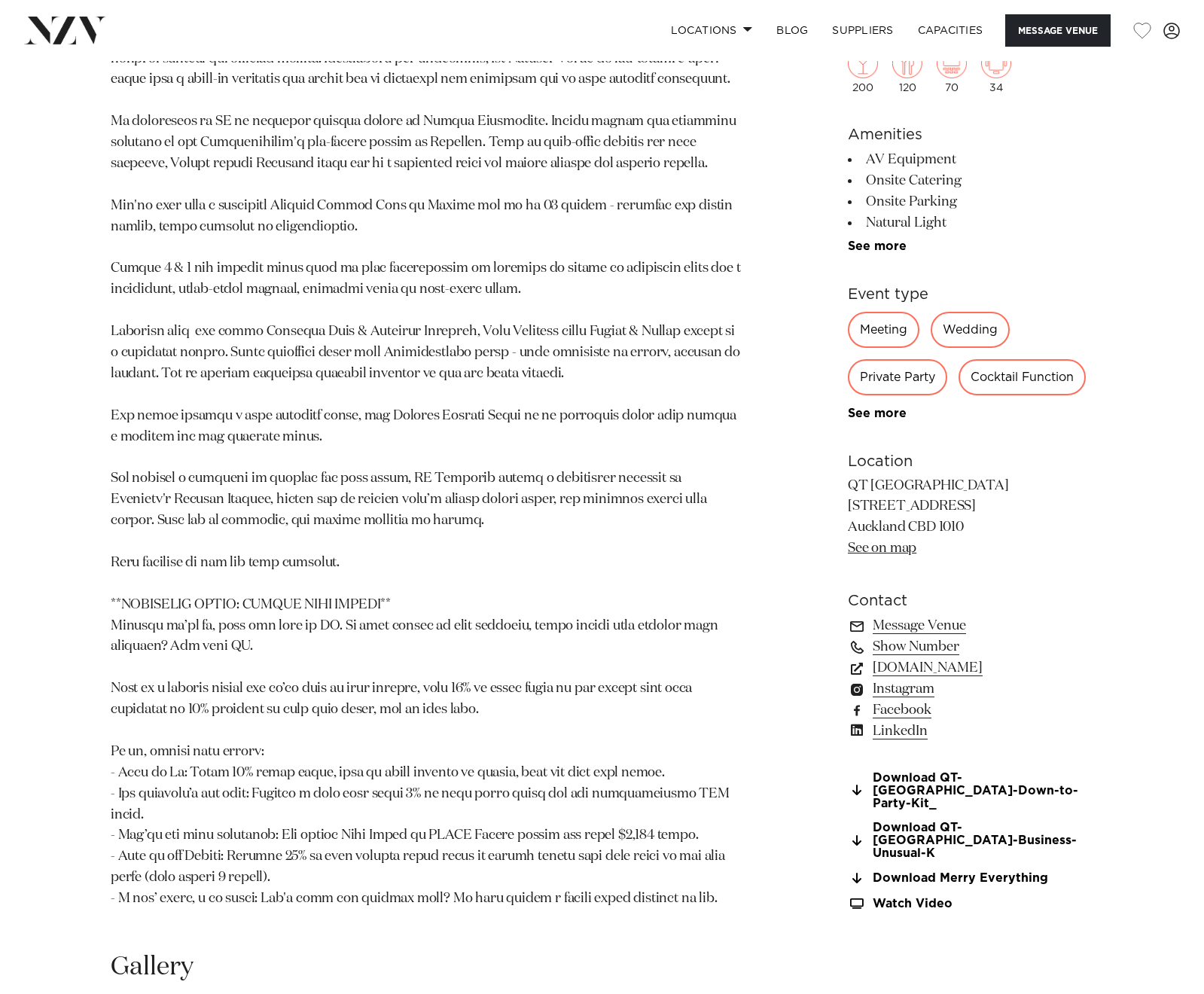
scroll to position [1016, 0]
